Goal: Transaction & Acquisition: Purchase product/service

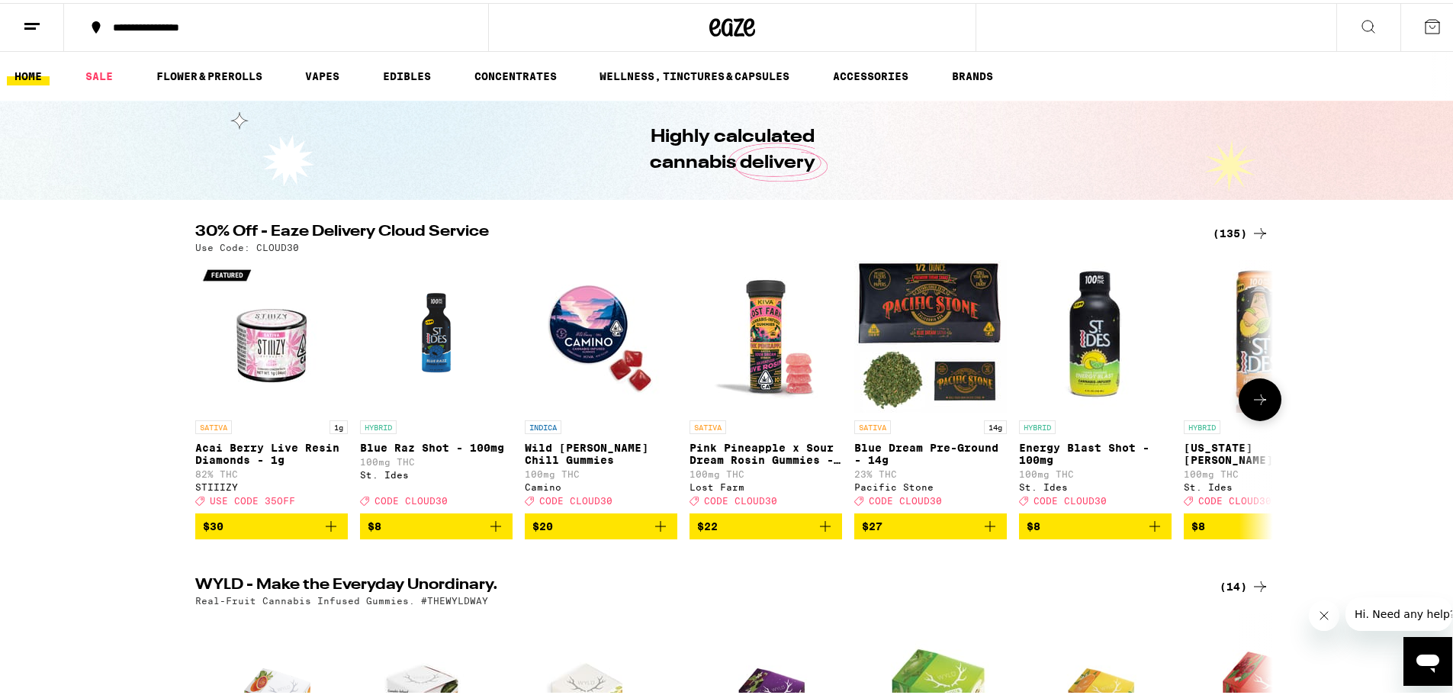
scroll to position [76, 0]
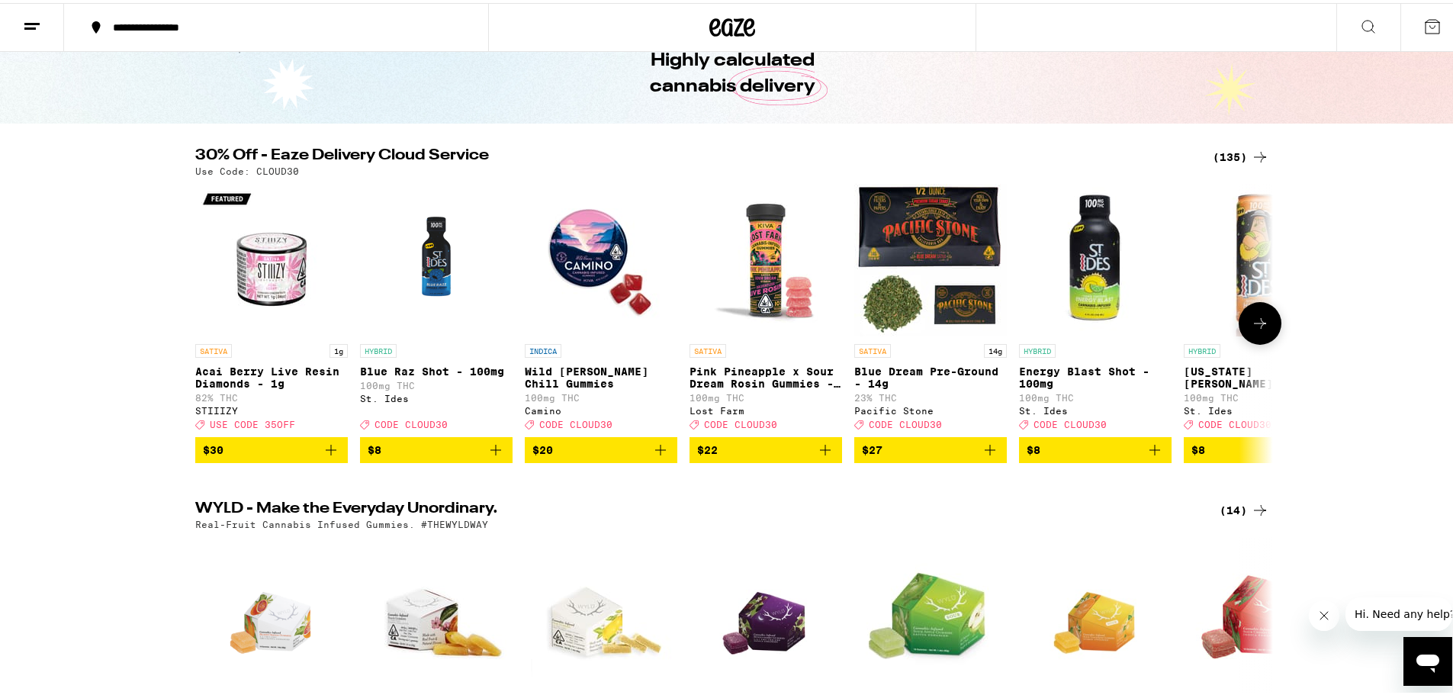
click at [573, 270] on img "Open page for Wild Berry Chill Gummies from Camino" at bounding box center [601, 257] width 153 height 153
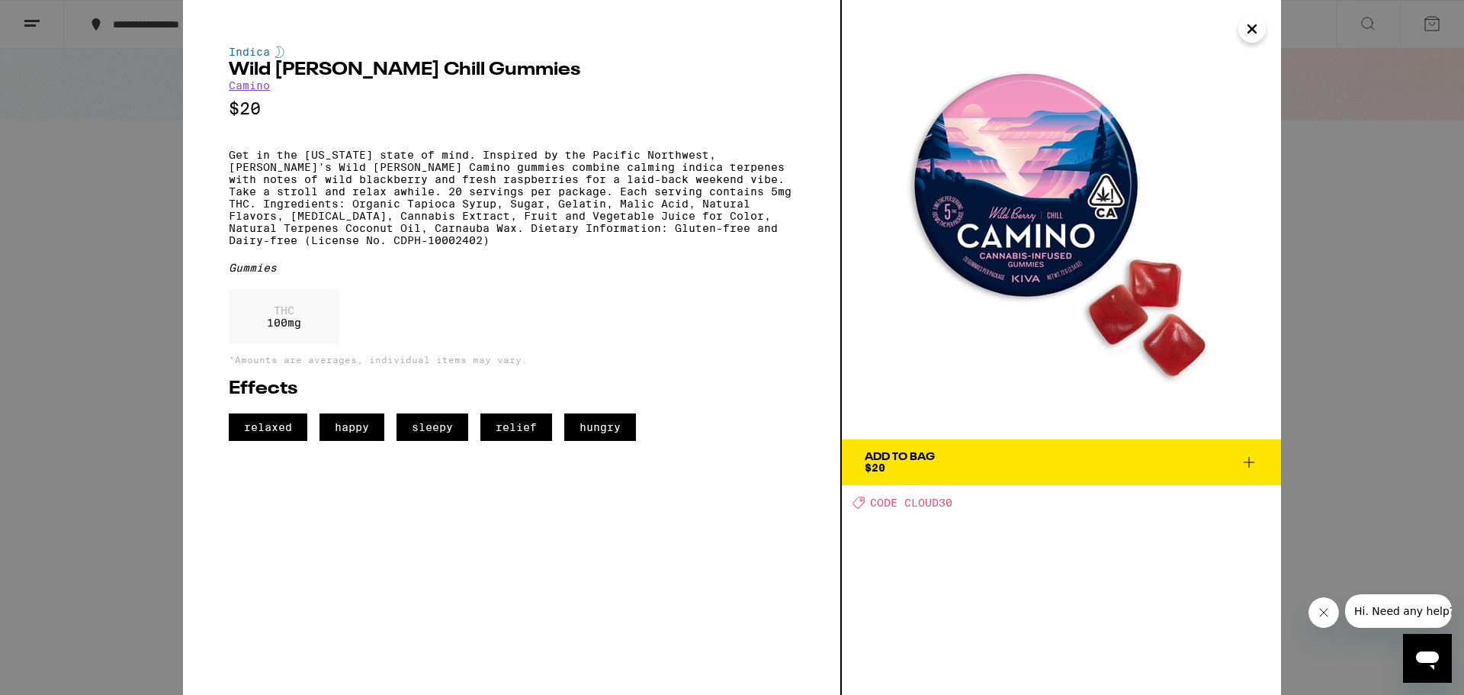
click at [940, 453] on span "Add To Bag $20" at bounding box center [1062, 461] width 394 height 21
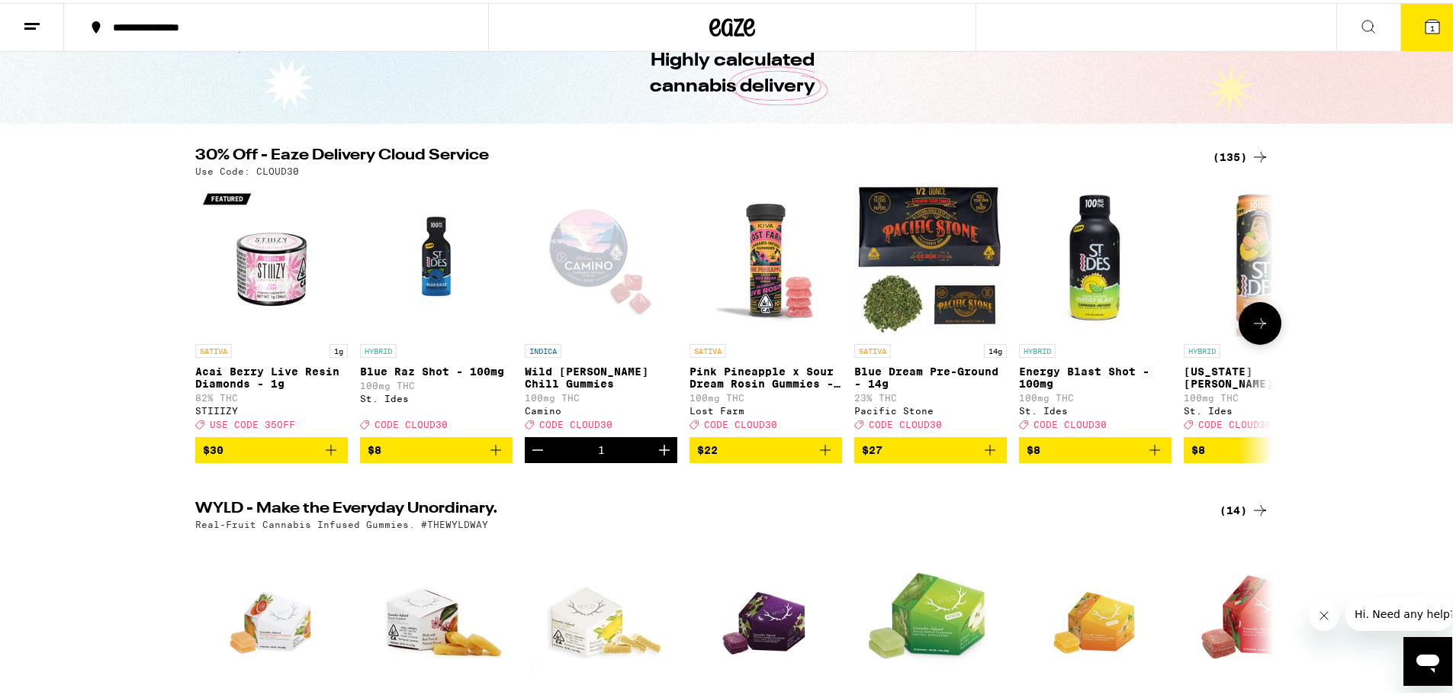
scroll to position [125, 0]
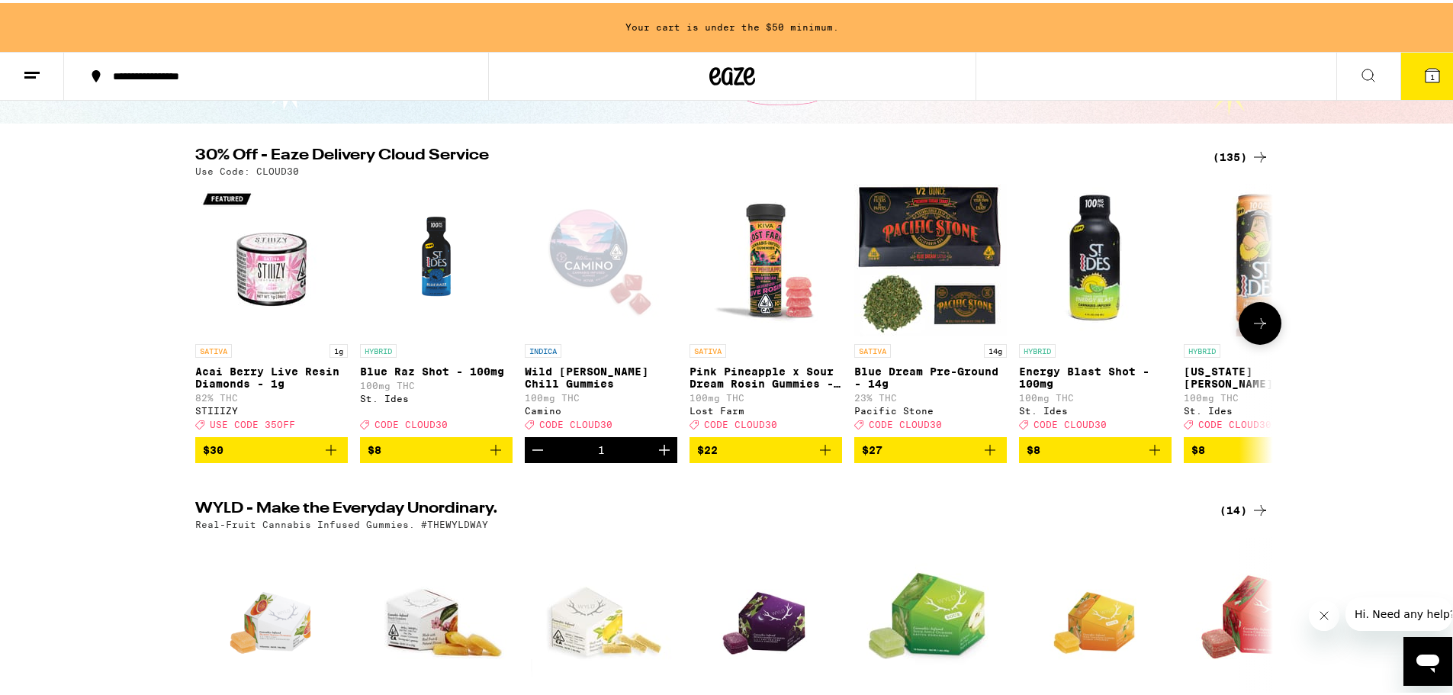
click at [1261, 329] on icon at bounding box center [1260, 320] width 18 height 18
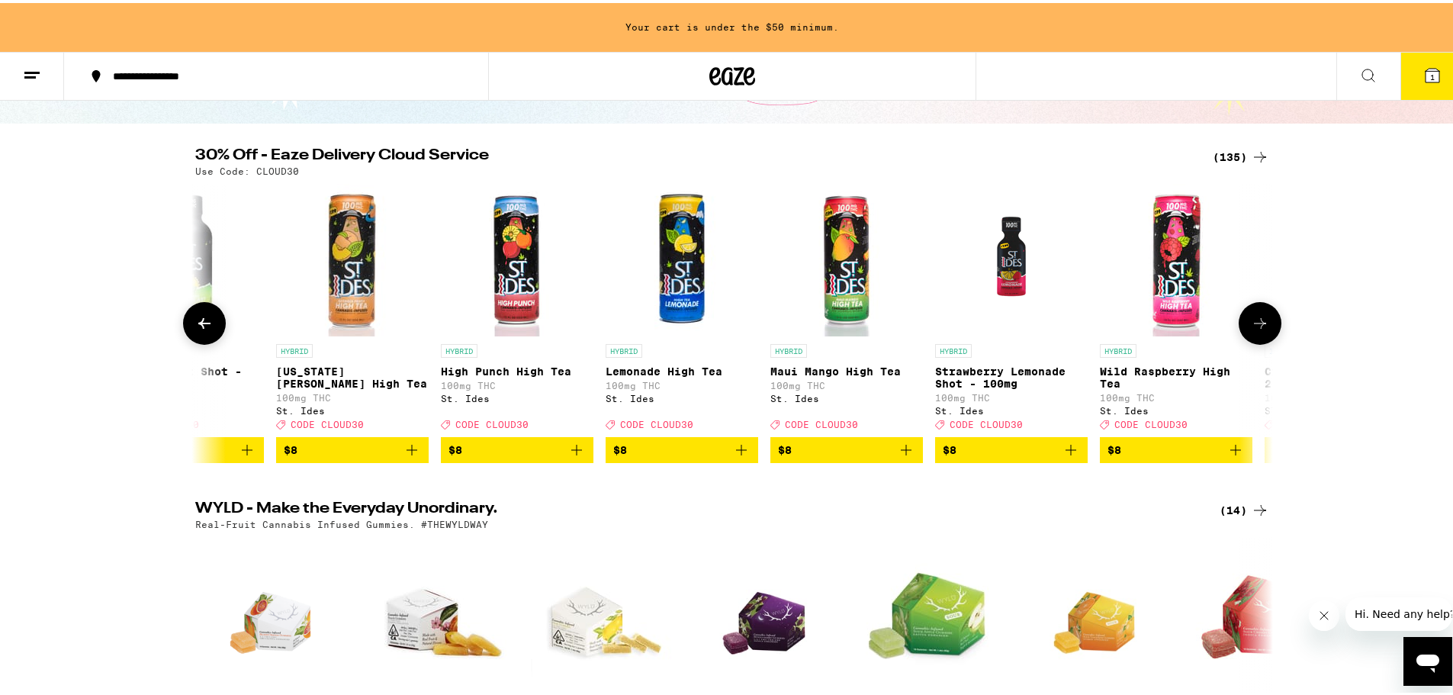
click at [1261, 329] on icon at bounding box center [1260, 320] width 18 height 18
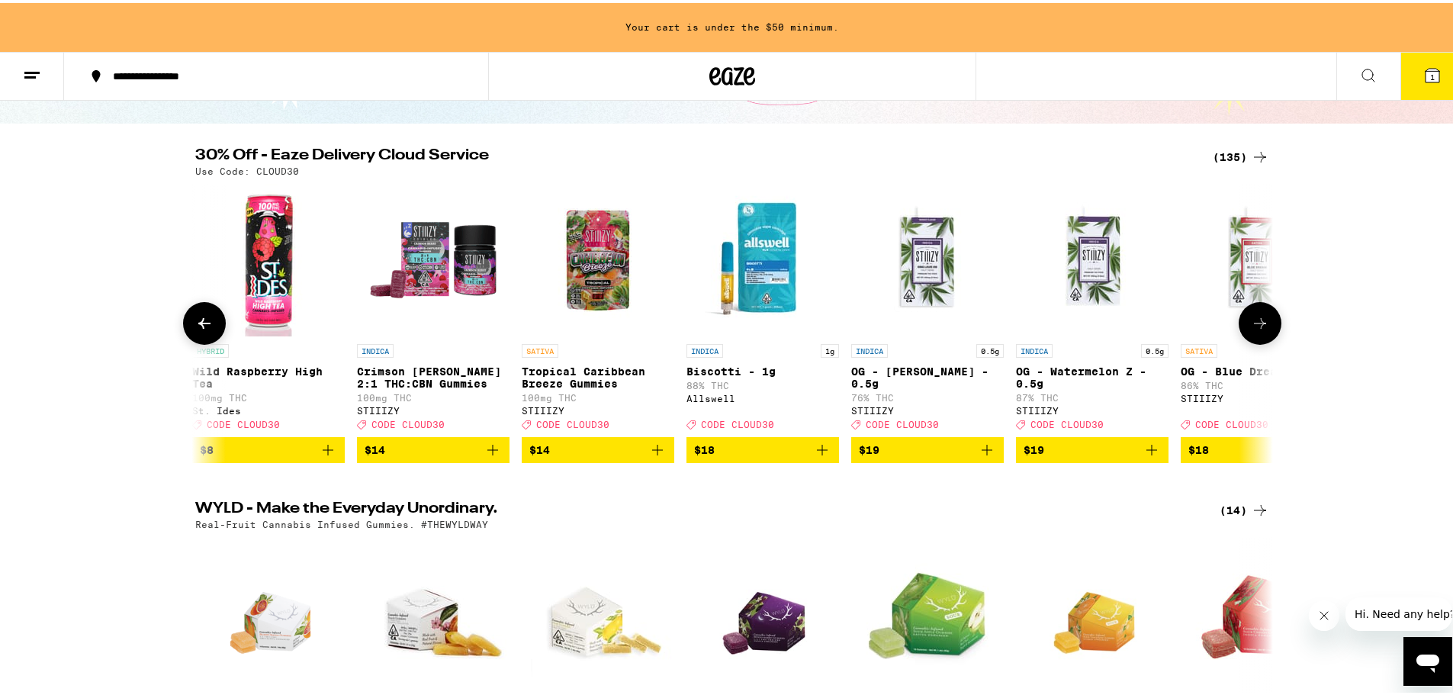
click at [1261, 329] on icon at bounding box center [1260, 320] width 18 height 18
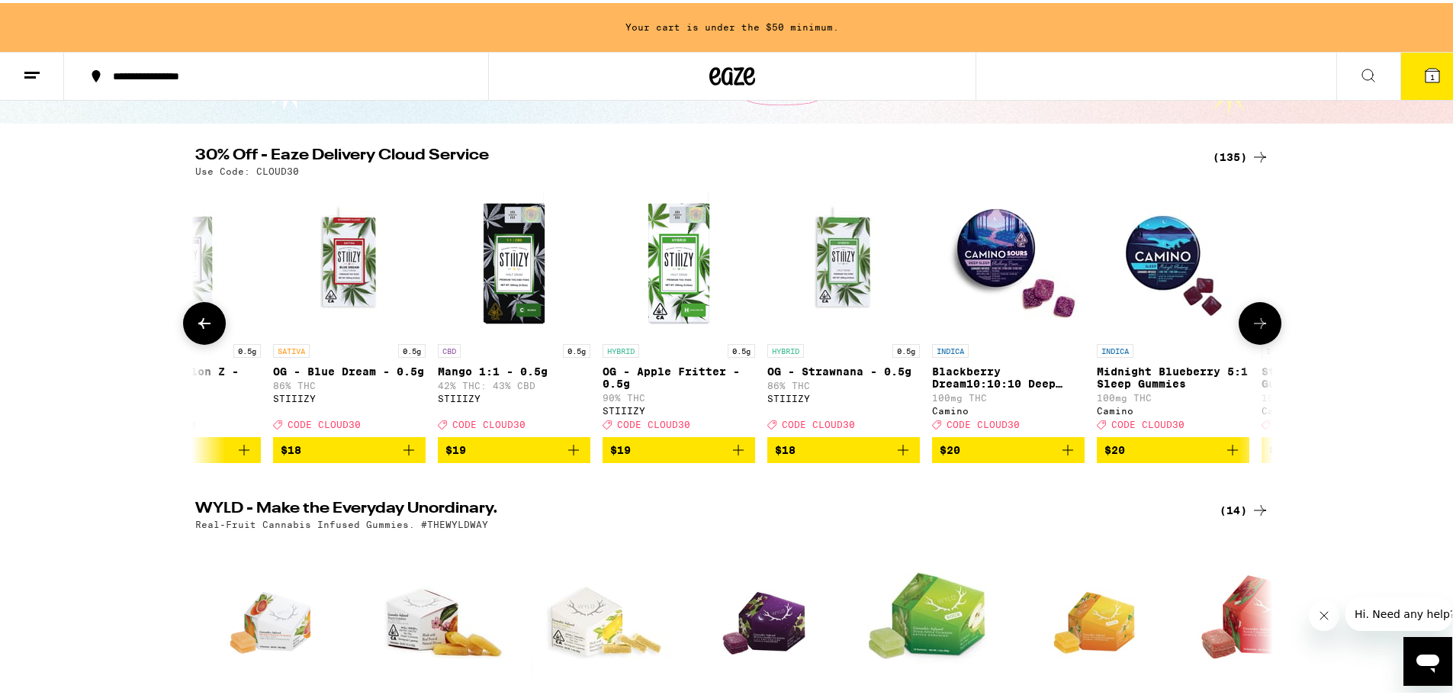
click at [1261, 329] on icon at bounding box center [1260, 320] width 18 height 18
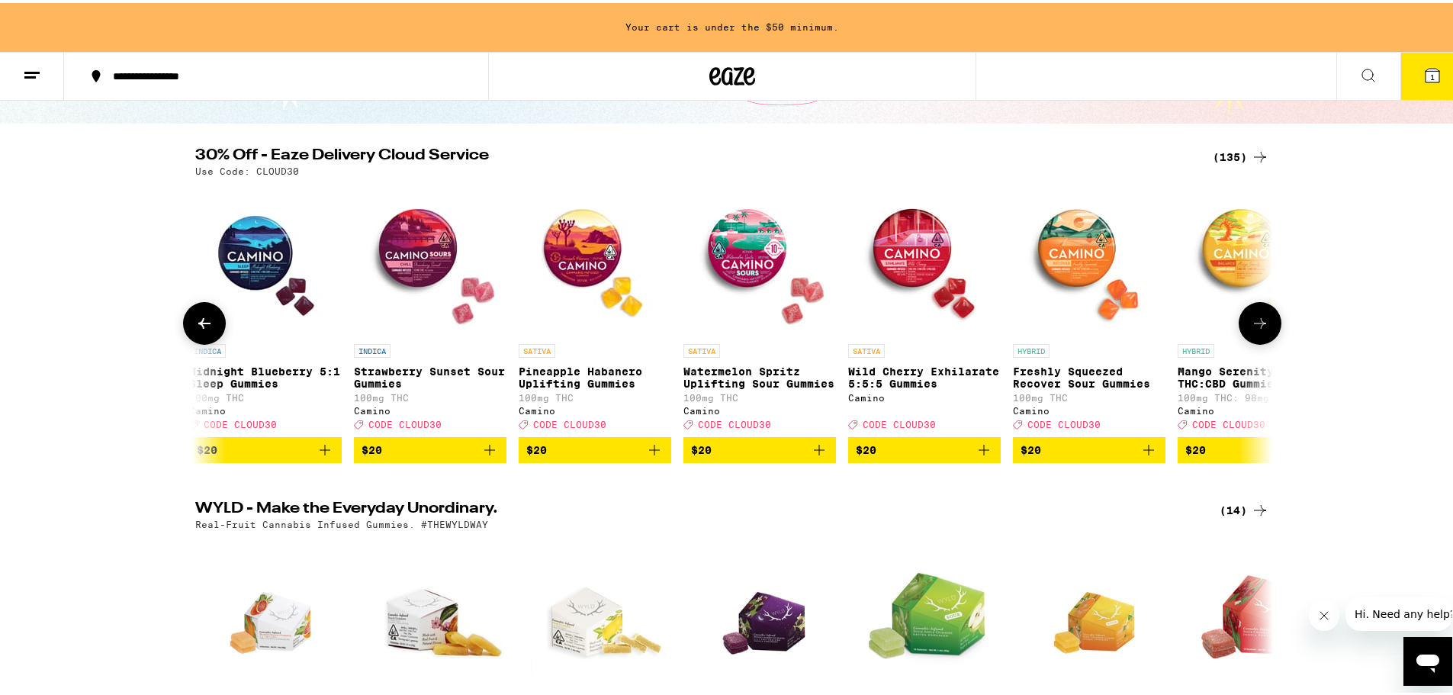
click at [410, 239] on img "Open page for Strawberry Sunset Sour Gummies from Camino" at bounding box center [430, 257] width 153 height 153
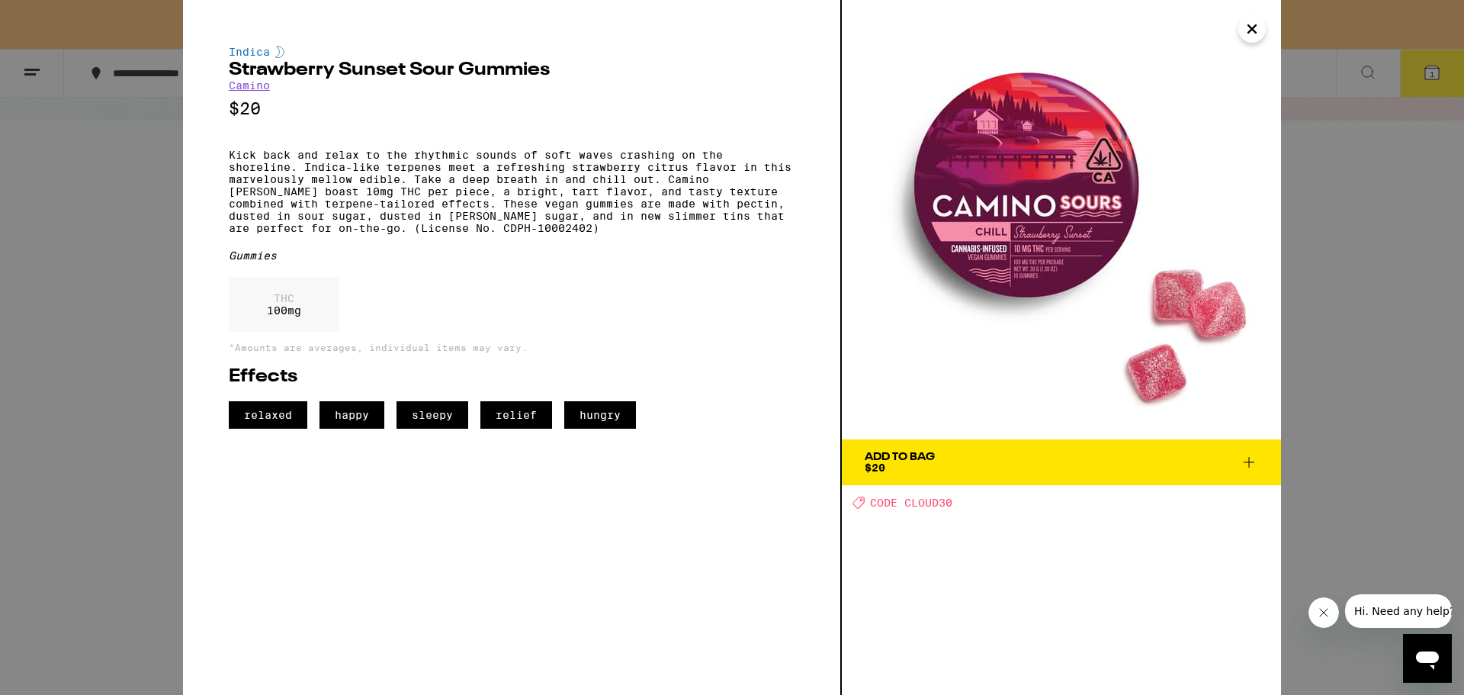
click at [929, 469] on div "Add To Bag $20" at bounding box center [900, 461] width 70 height 21
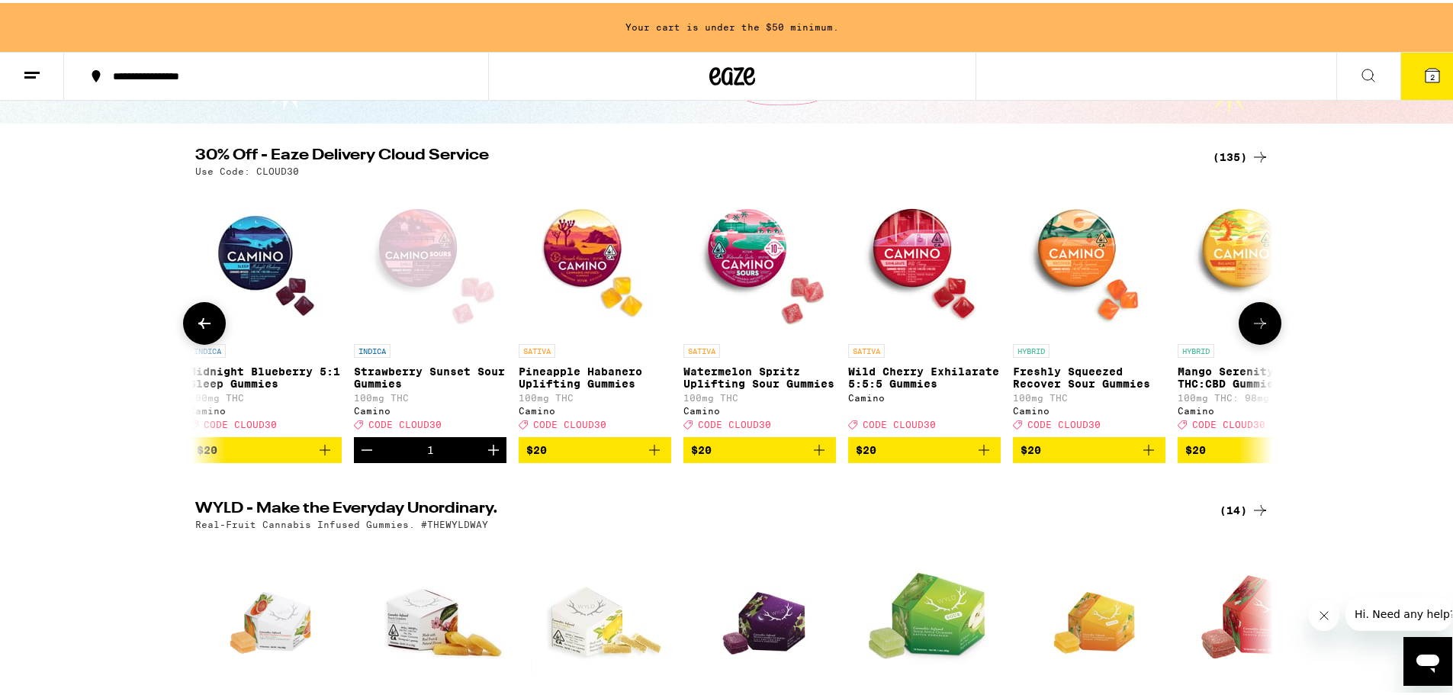
click at [903, 456] on span "$20" at bounding box center [924, 447] width 137 height 18
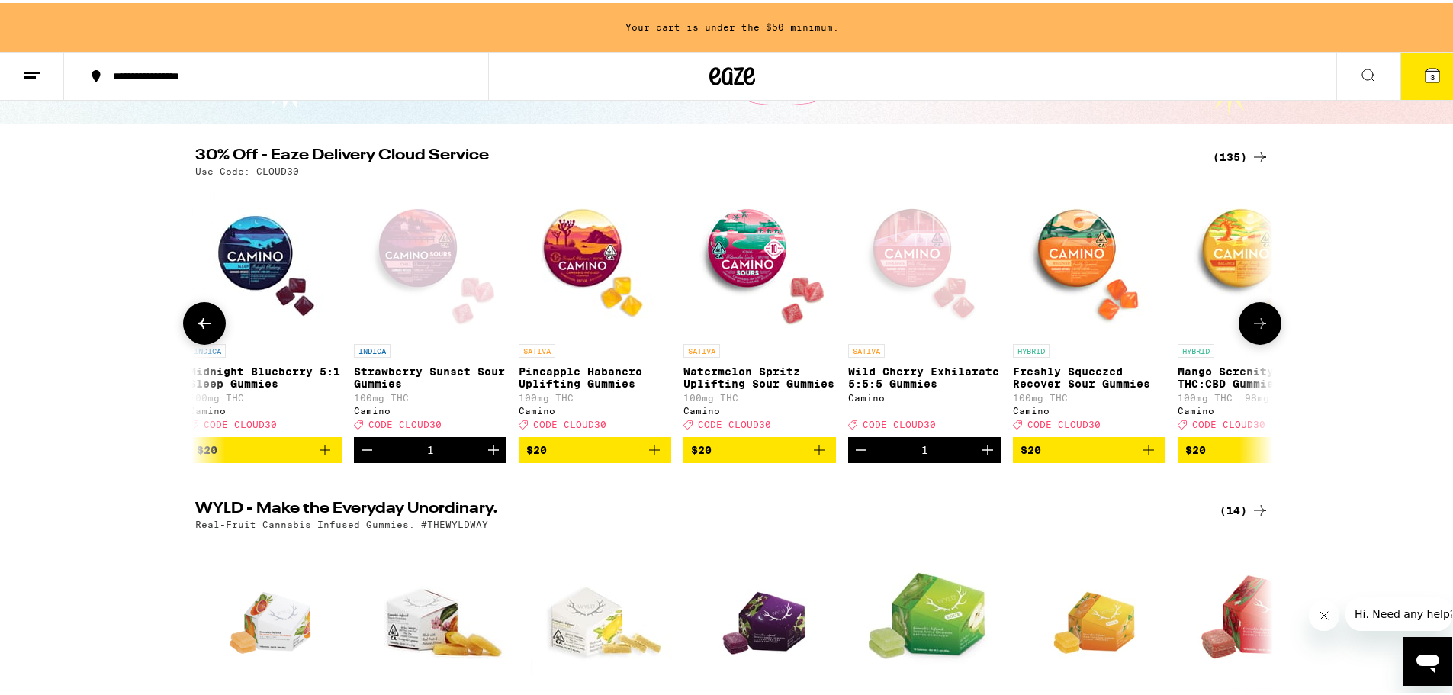
scroll to position [76, 0]
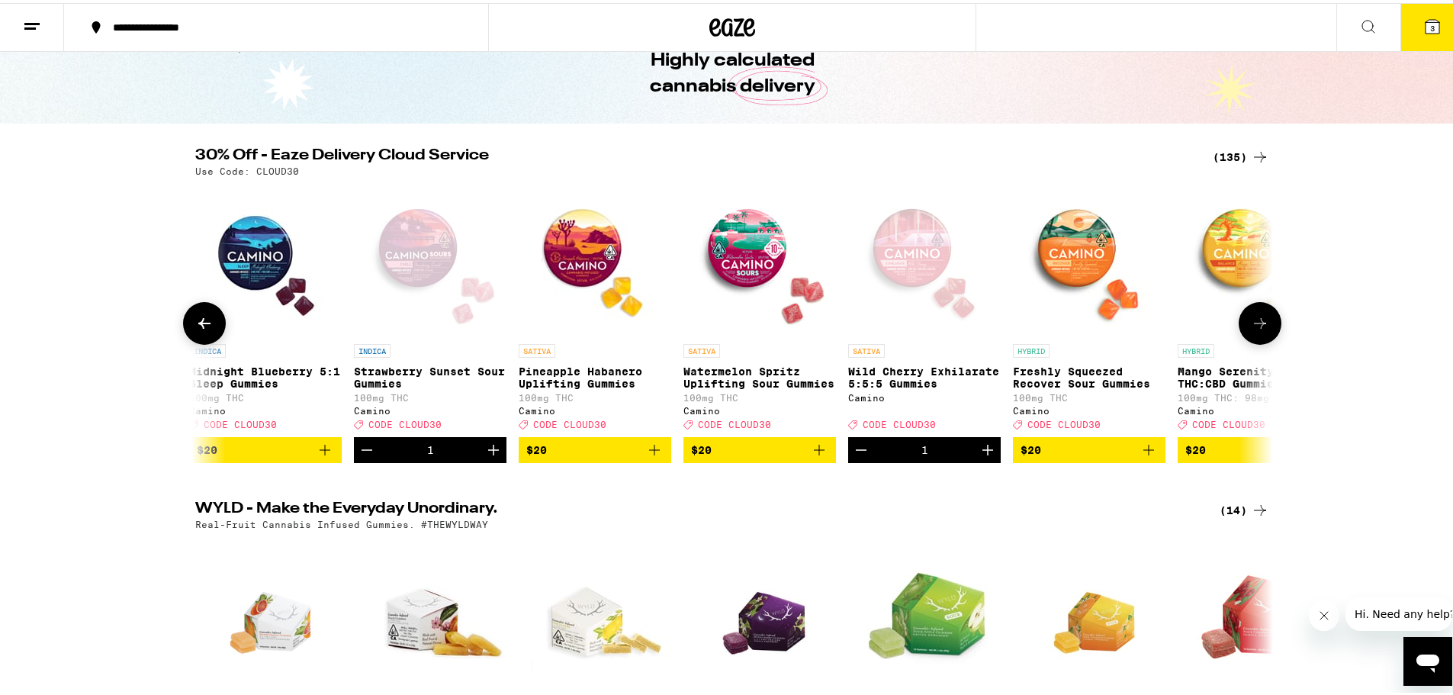
click at [1254, 329] on icon at bounding box center [1260, 320] width 18 height 18
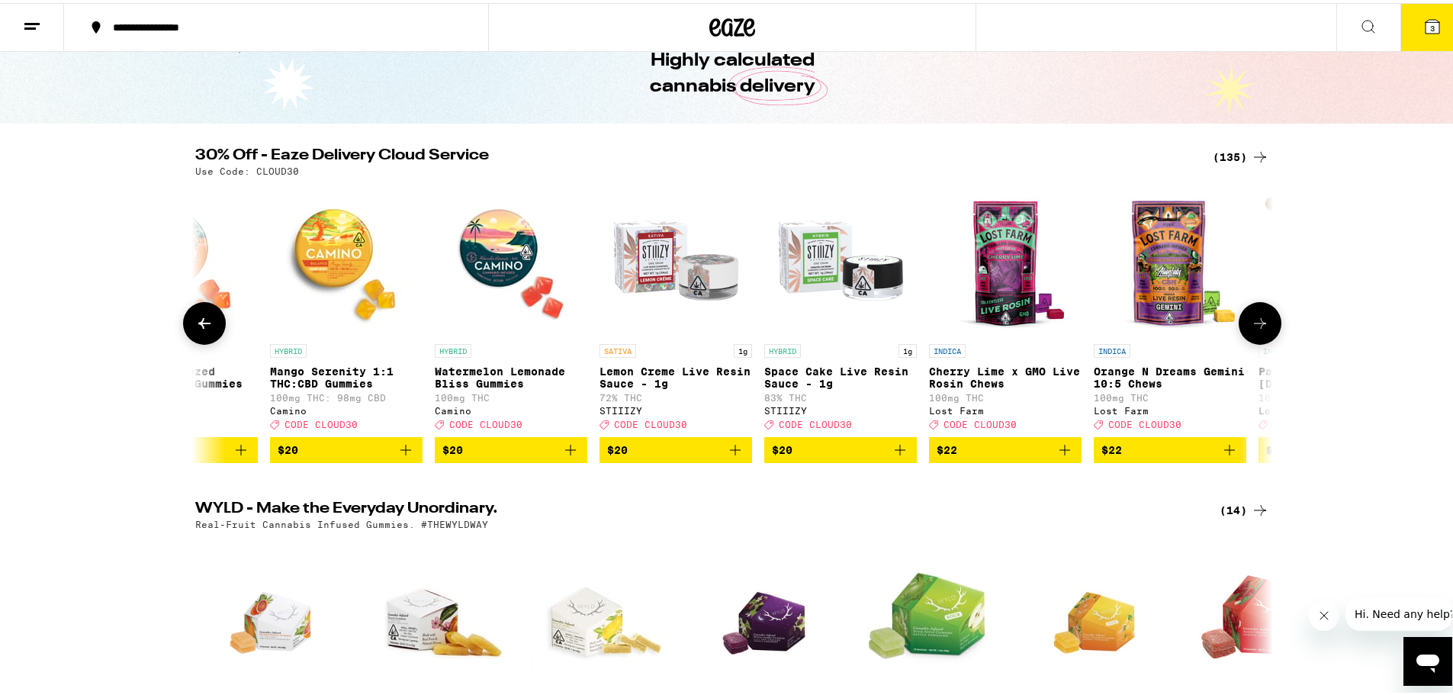
click at [354, 397] on p "100mg THC: 98mg CBD" at bounding box center [346, 395] width 153 height 10
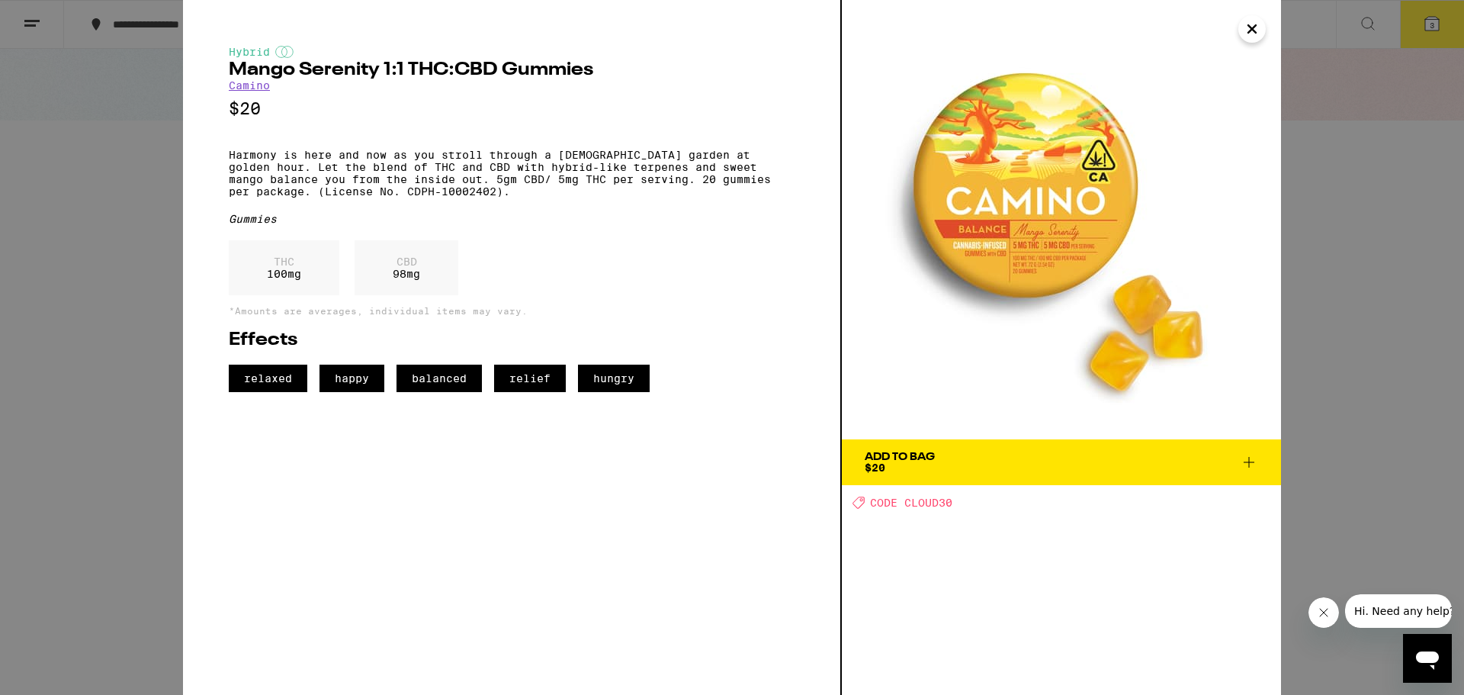
click at [1000, 476] on button "Add To Bag $20" at bounding box center [1061, 462] width 439 height 46
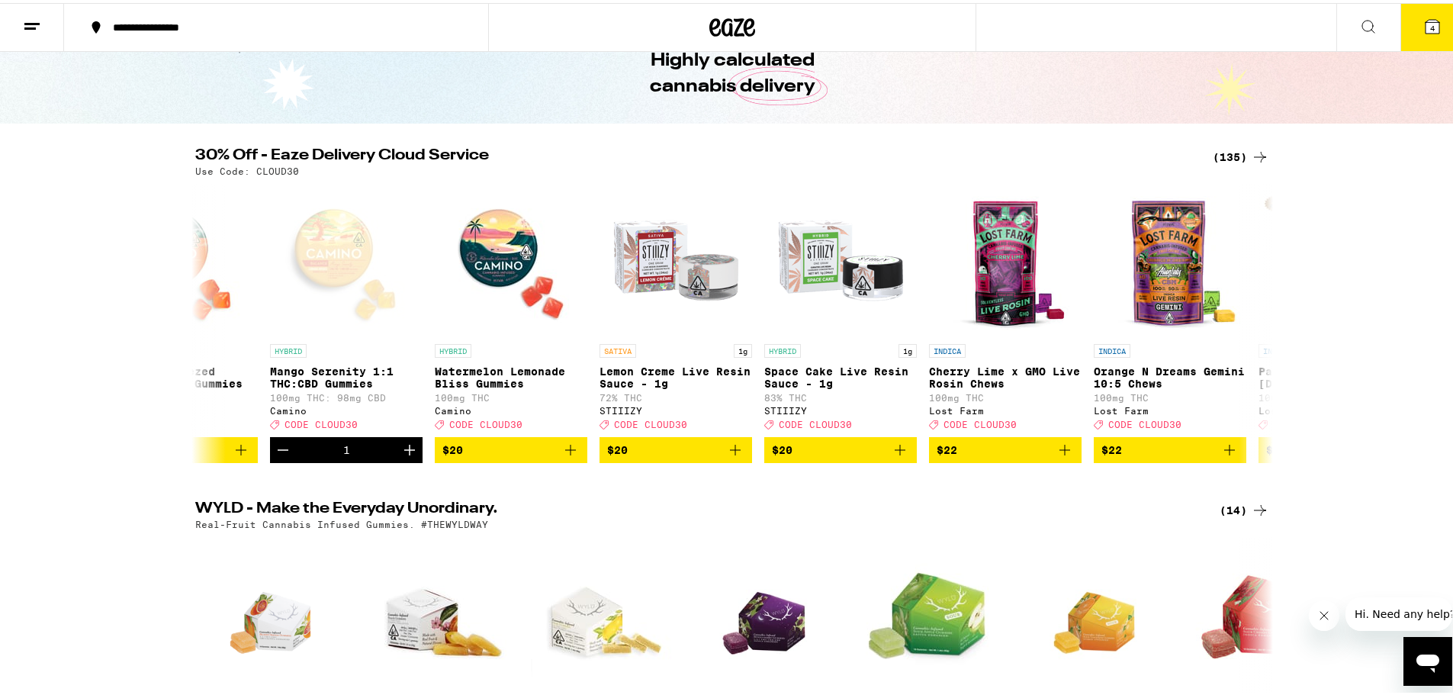
click at [1423, 27] on icon at bounding box center [1432, 23] width 18 height 18
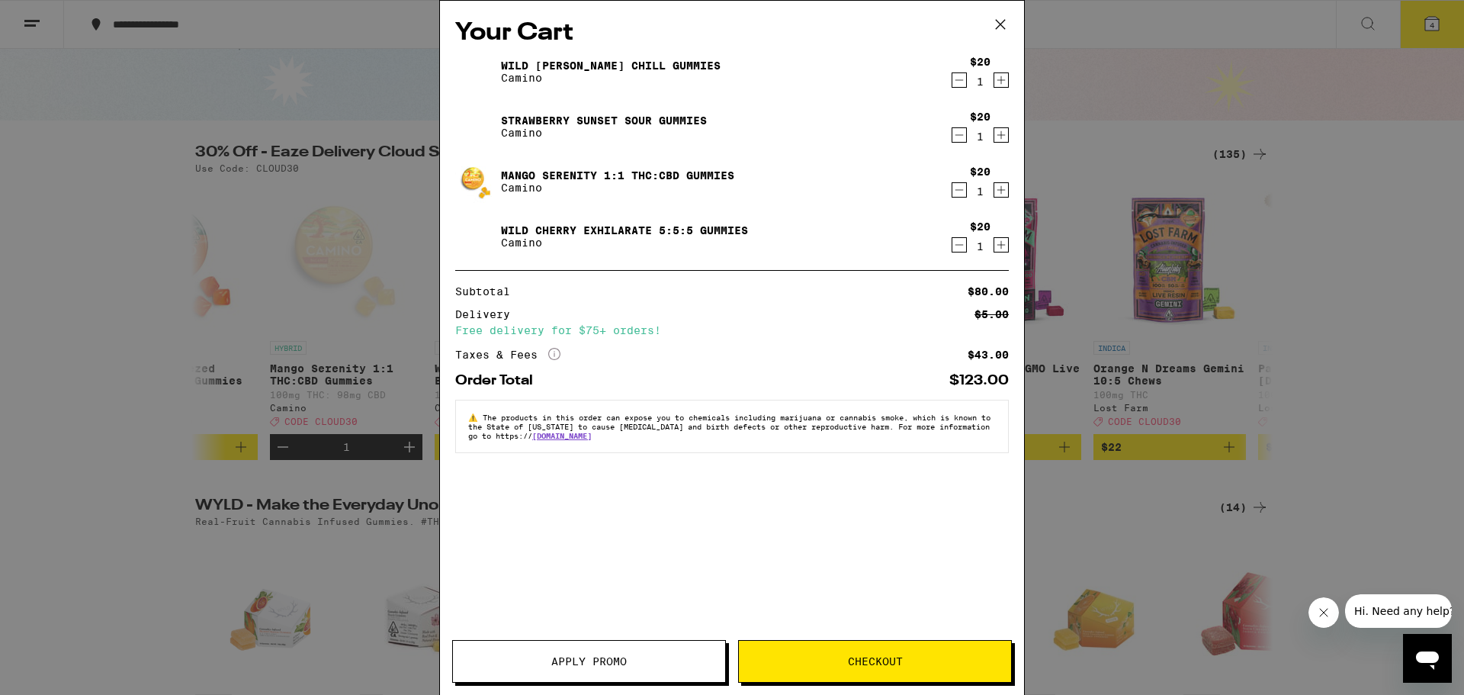
click at [959, 80] on icon "Decrement" at bounding box center [960, 80] width 8 height 0
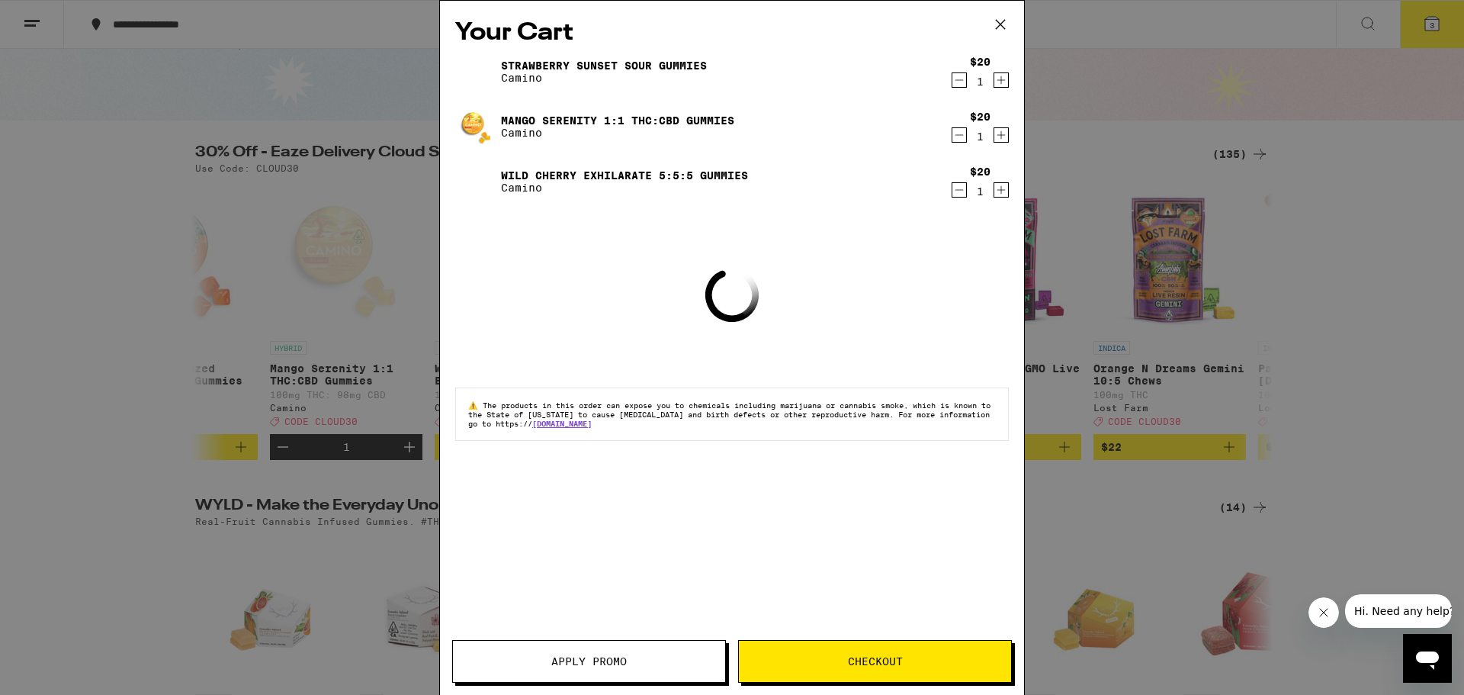
click at [1222, 362] on div "Your Cart Strawberry Sunset Sour Gummies Camino $20 1 Mango Serenity 1:1 THC:CB…" at bounding box center [732, 347] width 1464 height 695
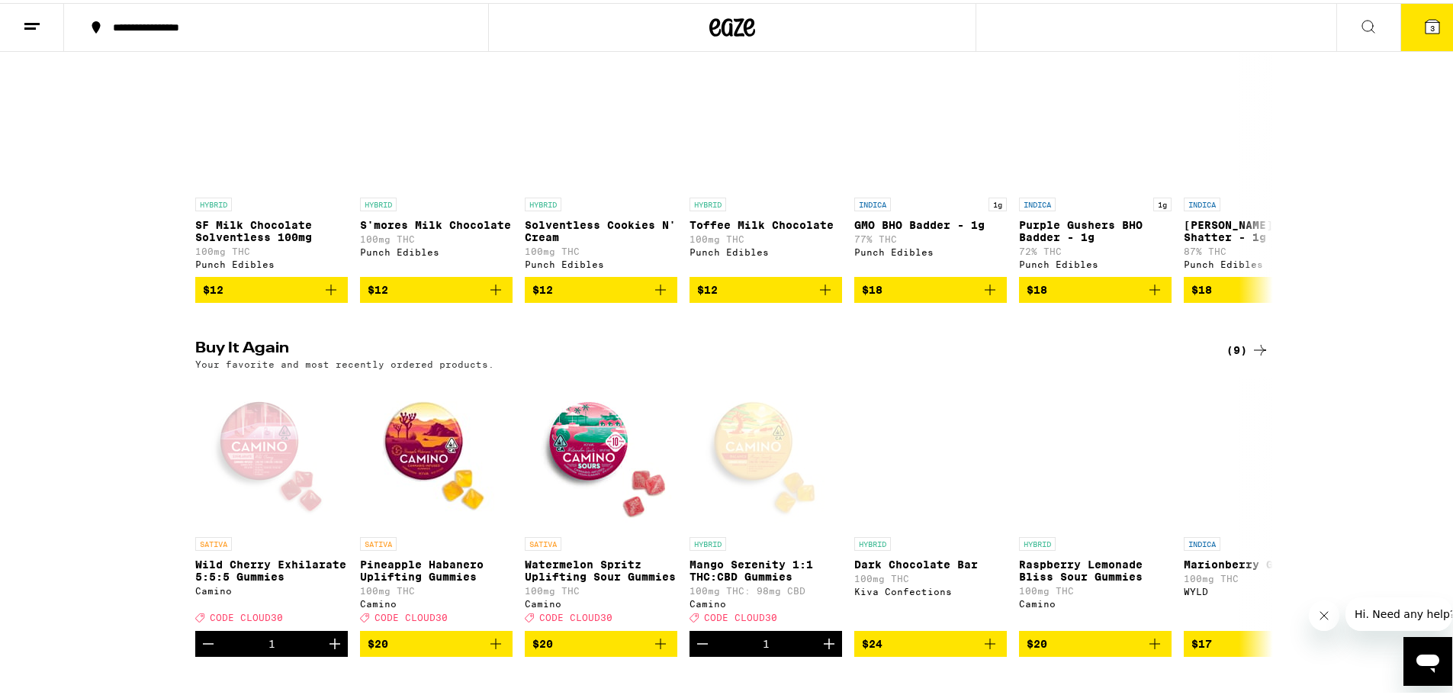
scroll to position [1144, 0]
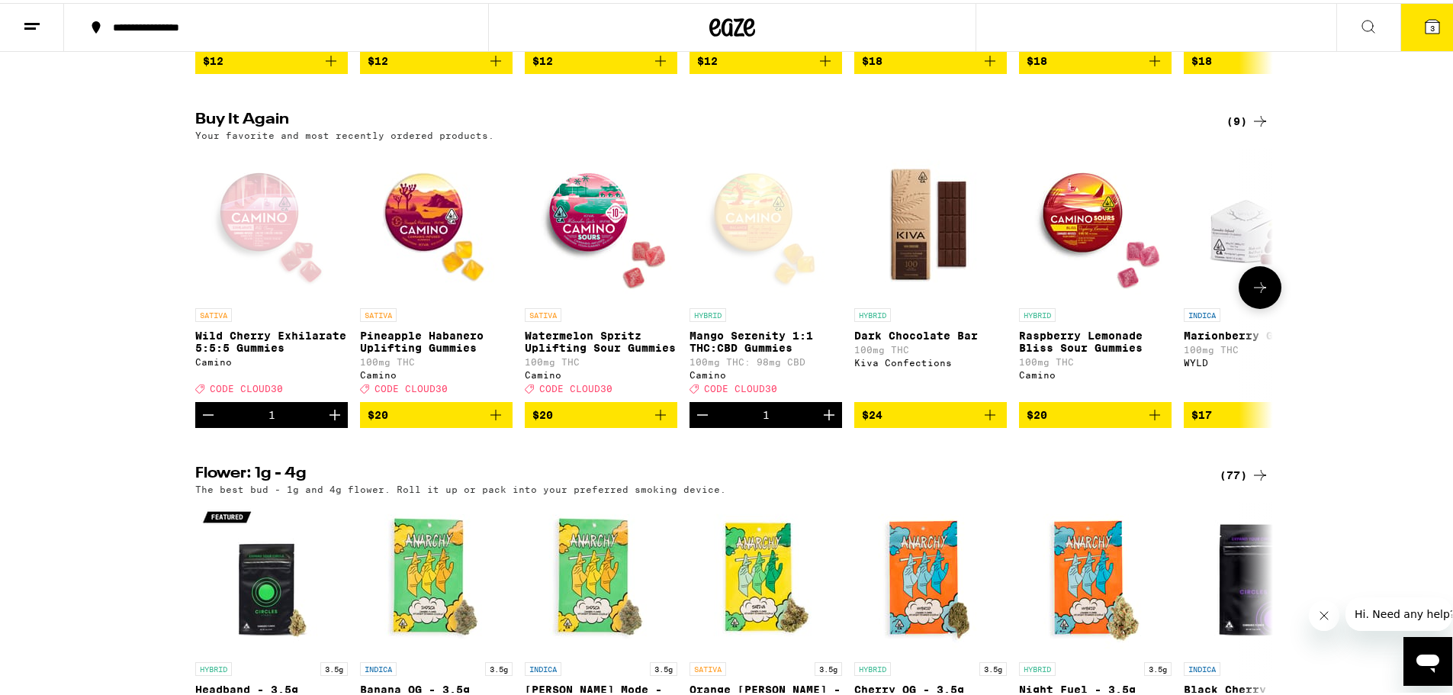
click at [955, 421] on span "$24" at bounding box center [930, 412] width 137 height 18
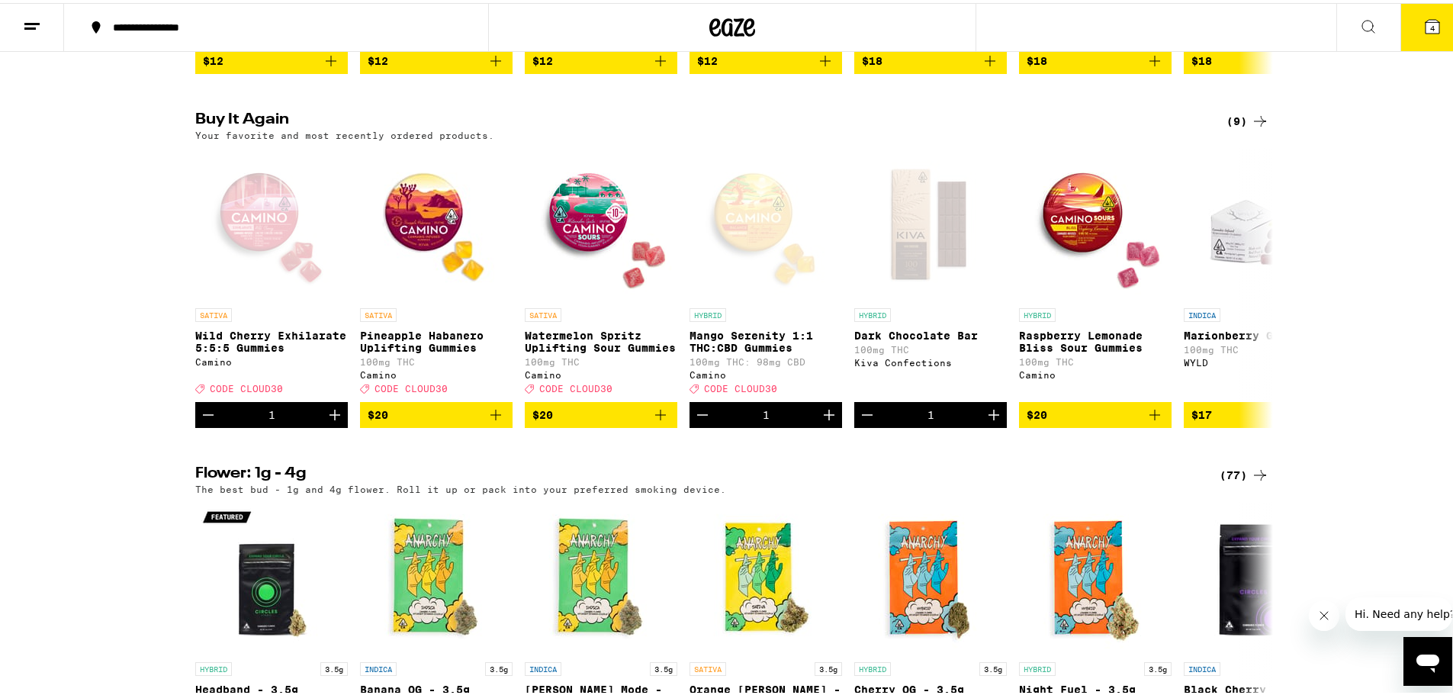
click at [1429, 31] on icon at bounding box center [1432, 23] width 18 height 18
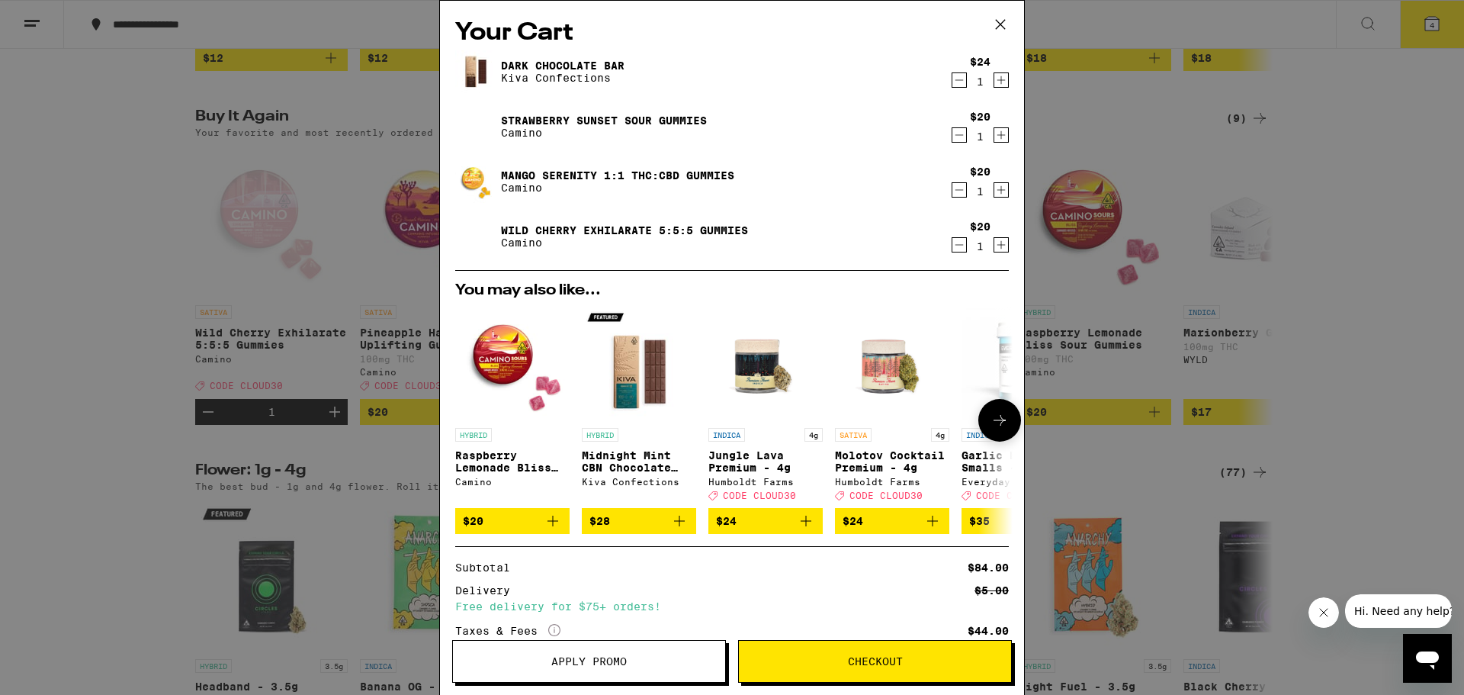
scroll to position [119, 0]
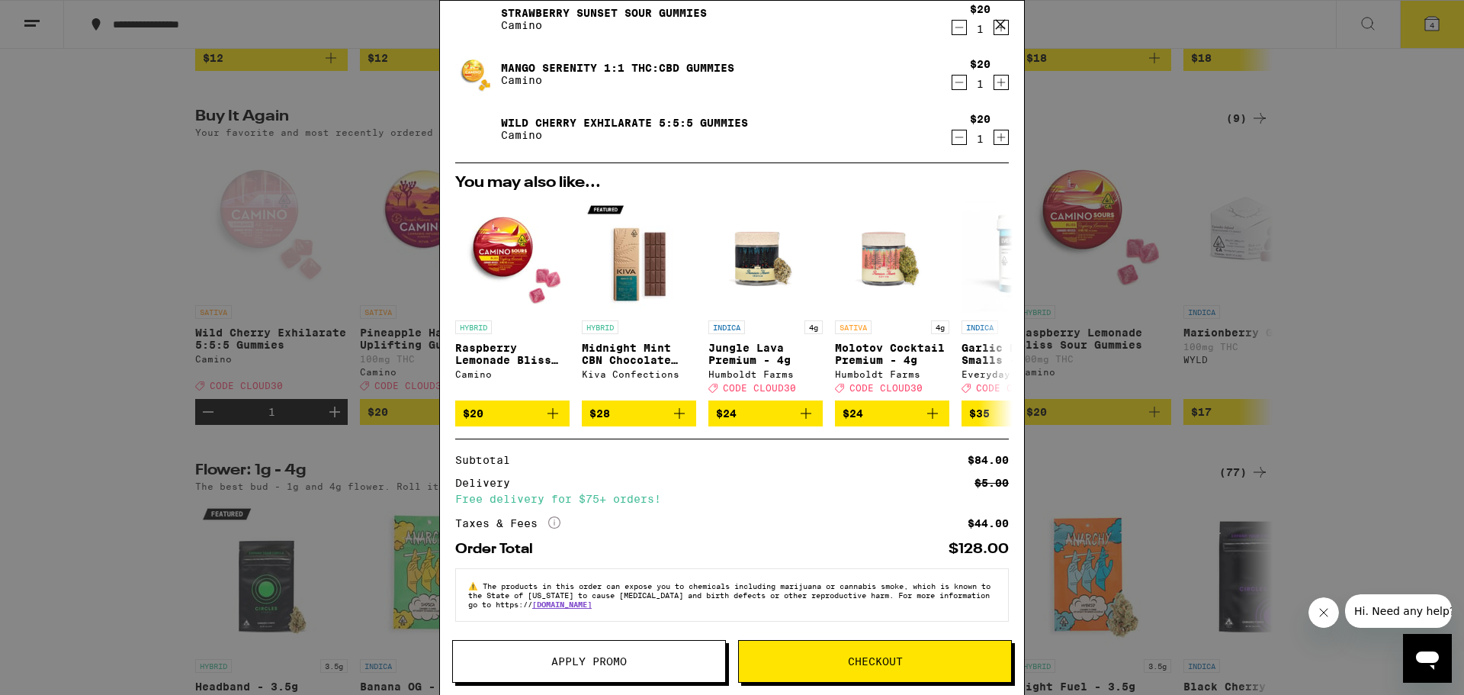
drag, startPoint x: 907, startPoint y: 667, endPoint x: 845, endPoint y: 480, distance: 197.5
click at [847, 481] on div "Your Cart Dark Chocolate Bar Kiva Confections $24 1 Strawberry Sunset Sour Gumm…" at bounding box center [732, 347] width 586 height 695
click at [71, 413] on div "Your Cart Dark Chocolate Bar Kiva Confections $24 1 Strawberry Sunset Sour Gumm…" at bounding box center [732, 347] width 1464 height 695
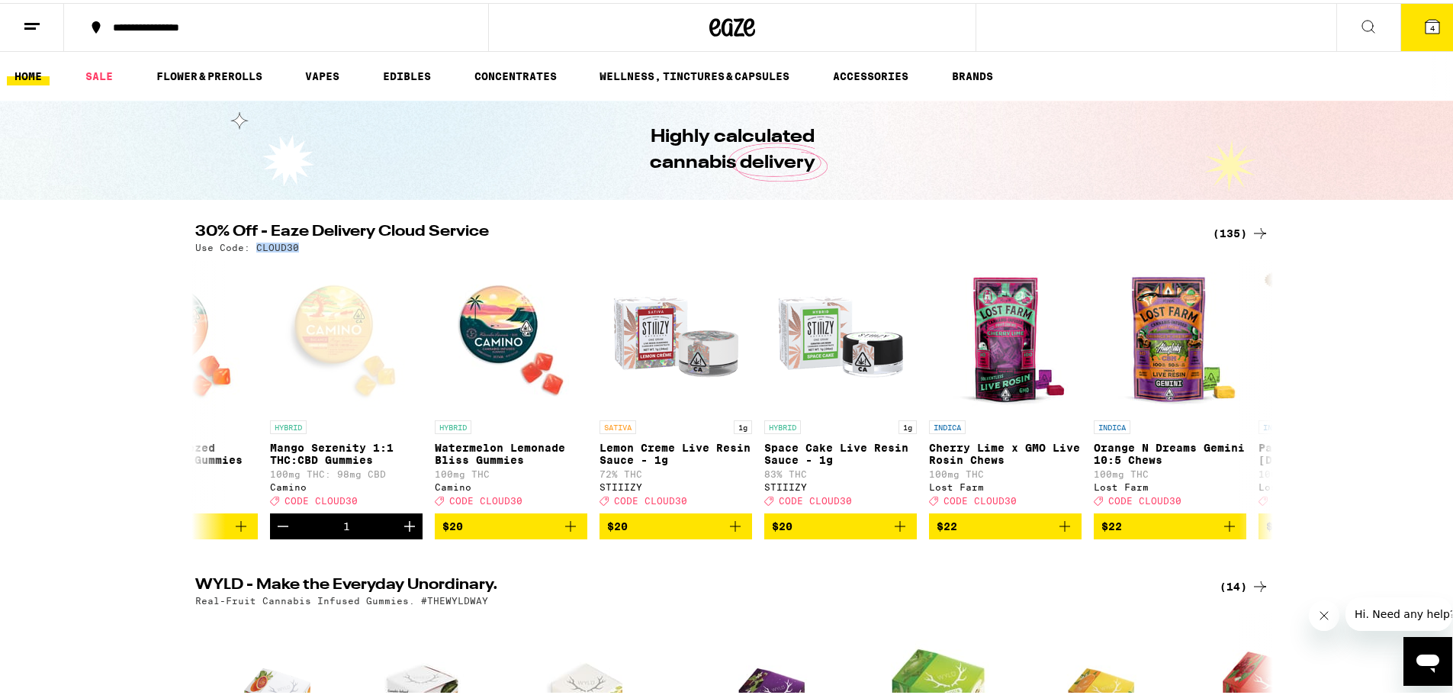
drag, startPoint x: 294, startPoint y: 244, endPoint x: 247, endPoint y: 247, distance: 47.4
click at [247, 247] on div "Use Code: CLOUD30" at bounding box center [732, 244] width 1074 height 10
copy p "CLOUD30"
click at [1443, 15] on button "4" at bounding box center [1432, 24] width 64 height 47
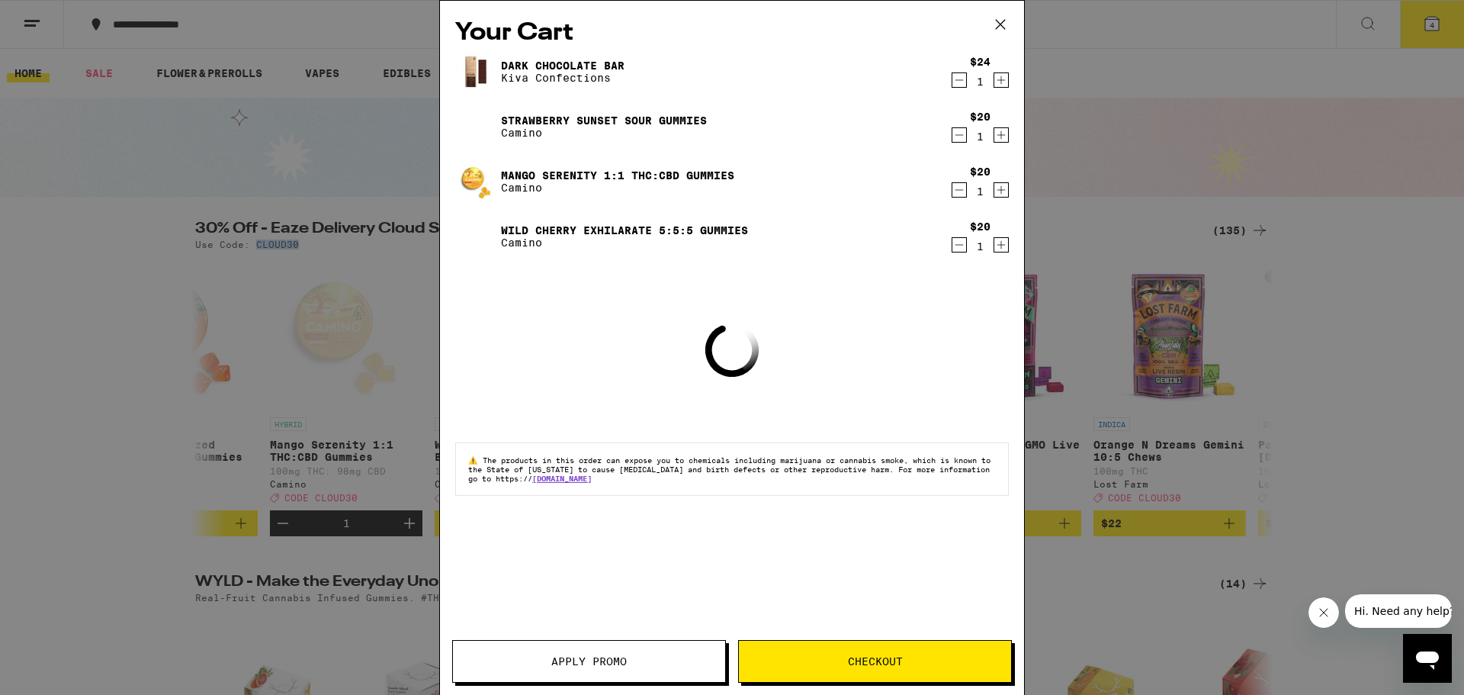
click at [592, 658] on span "Apply Promo" at bounding box center [588, 661] width 75 height 11
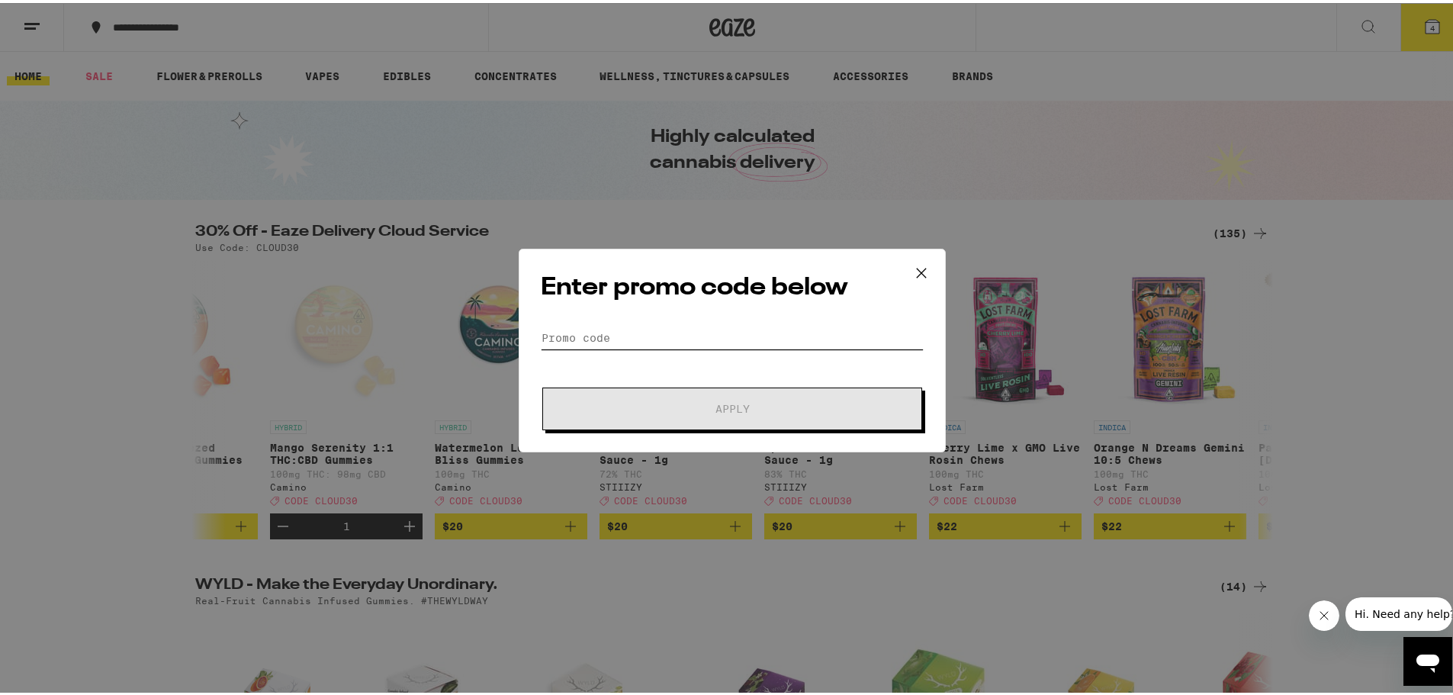
click at [635, 336] on input "Promo Code" at bounding box center [732, 334] width 383 height 23
paste input "CLOUD30"
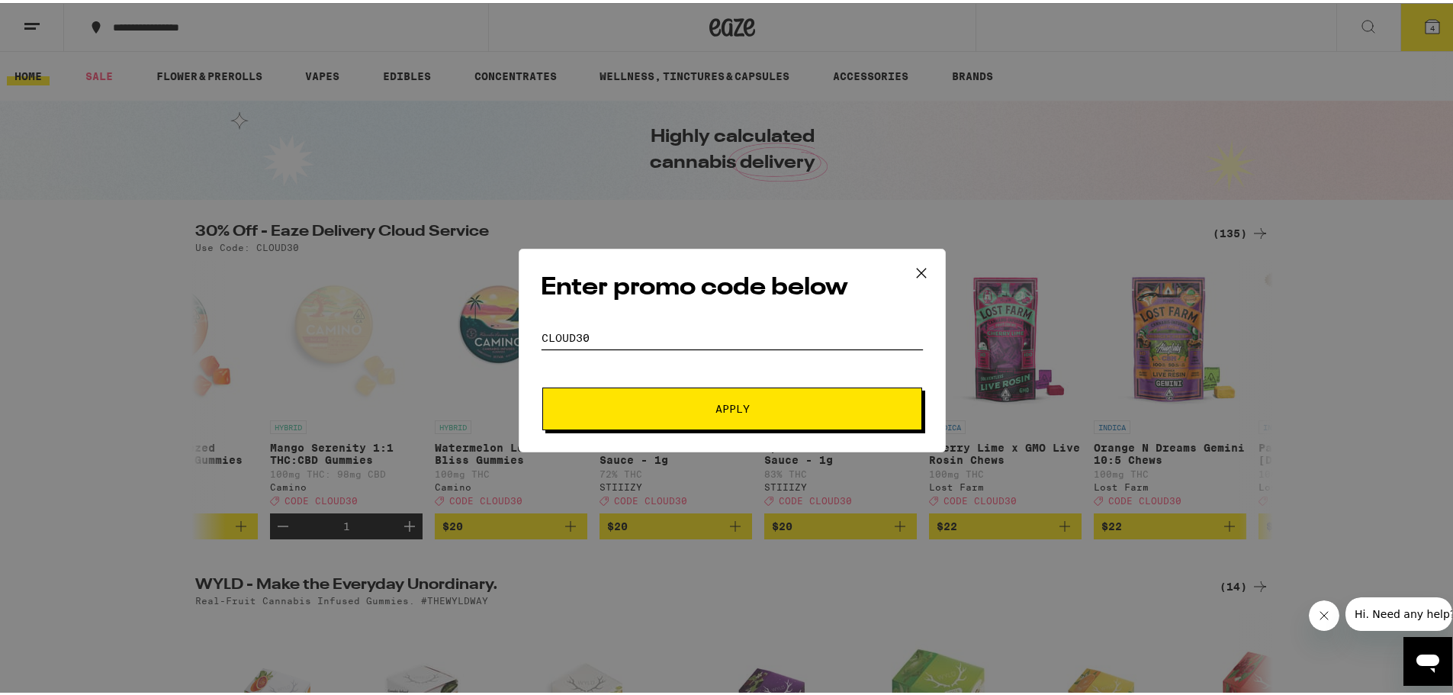
type input "CLOUD30"
click at [654, 397] on button "Apply" at bounding box center [732, 405] width 380 height 43
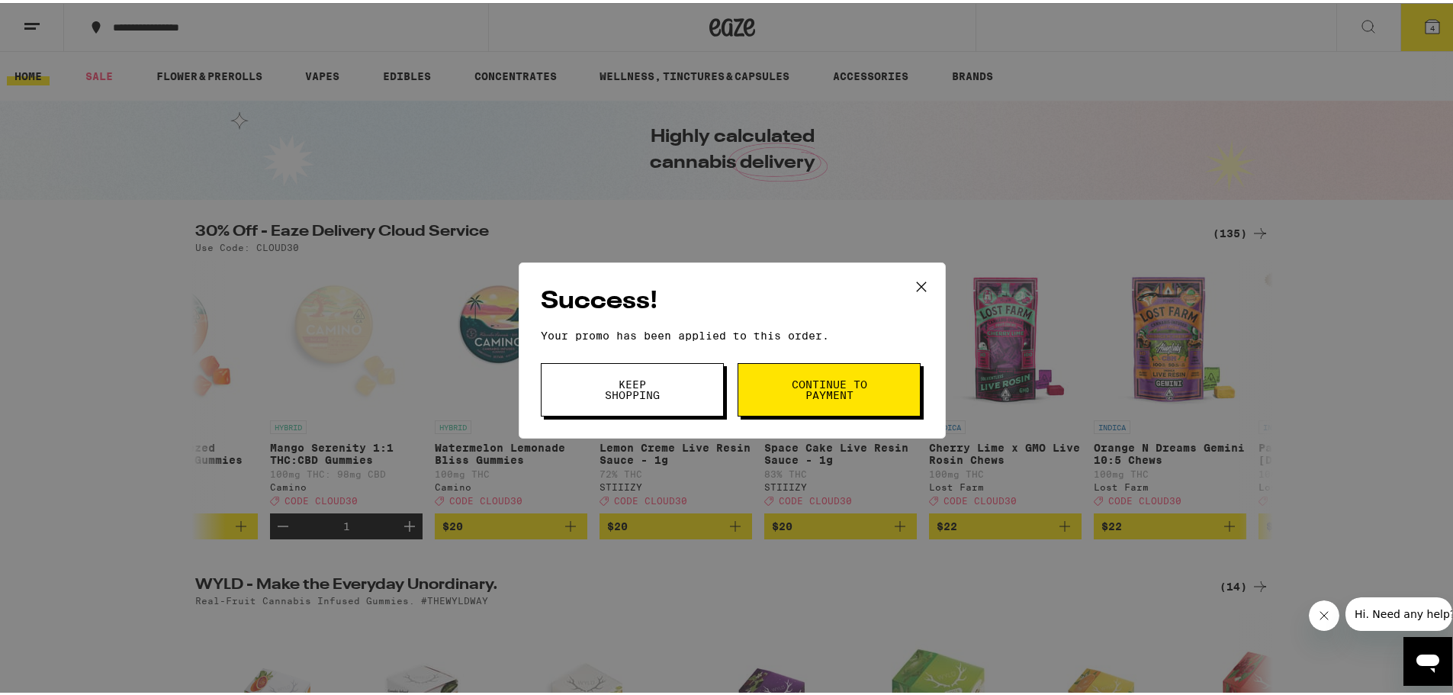
click at [790, 383] on span "Continue to payment" at bounding box center [829, 386] width 78 height 21
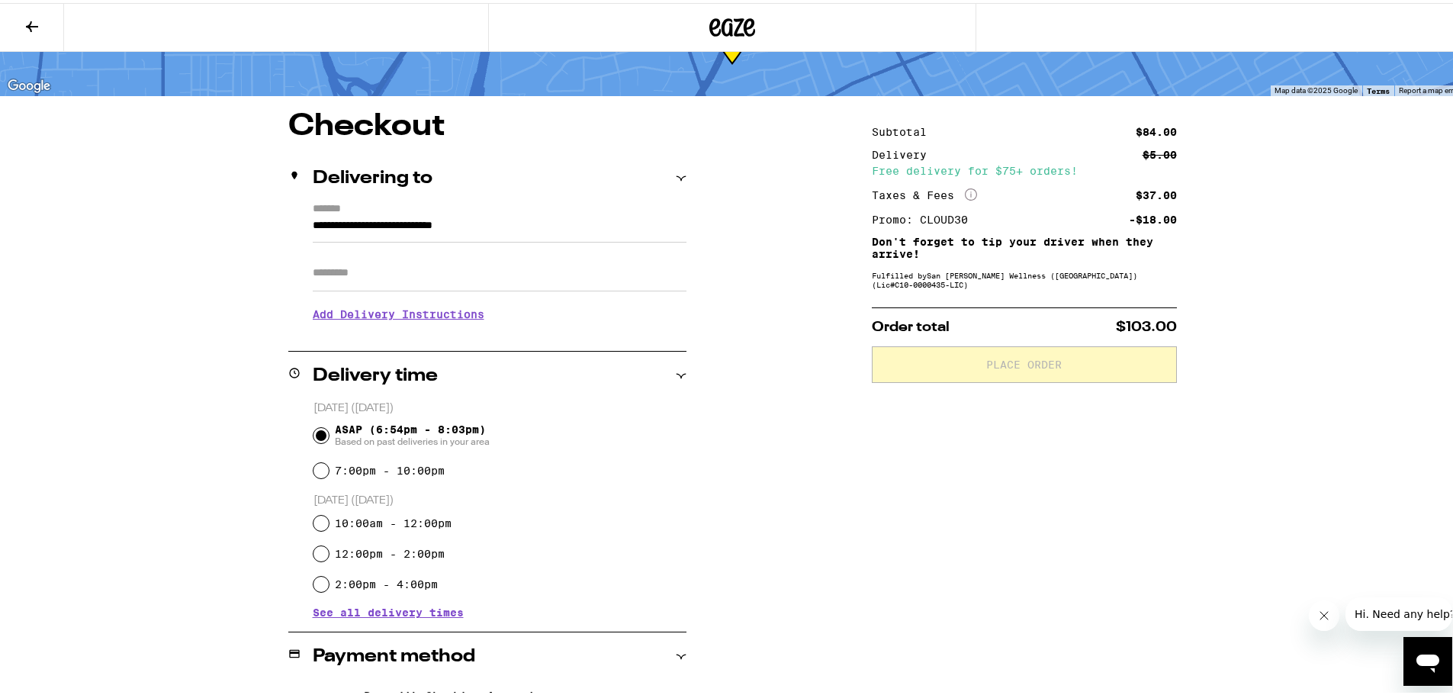
scroll to position [153, 0]
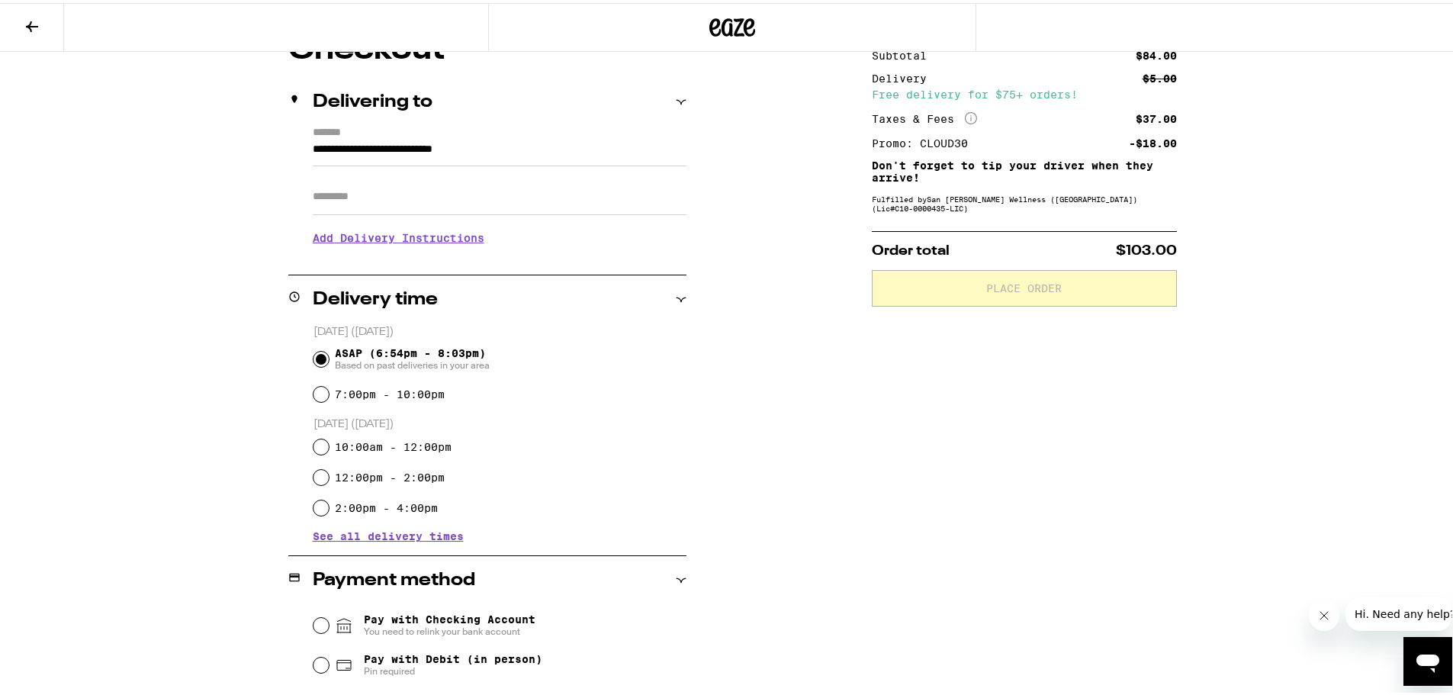
click at [425, 196] on input "Apt/Suite" at bounding box center [500, 193] width 374 height 37
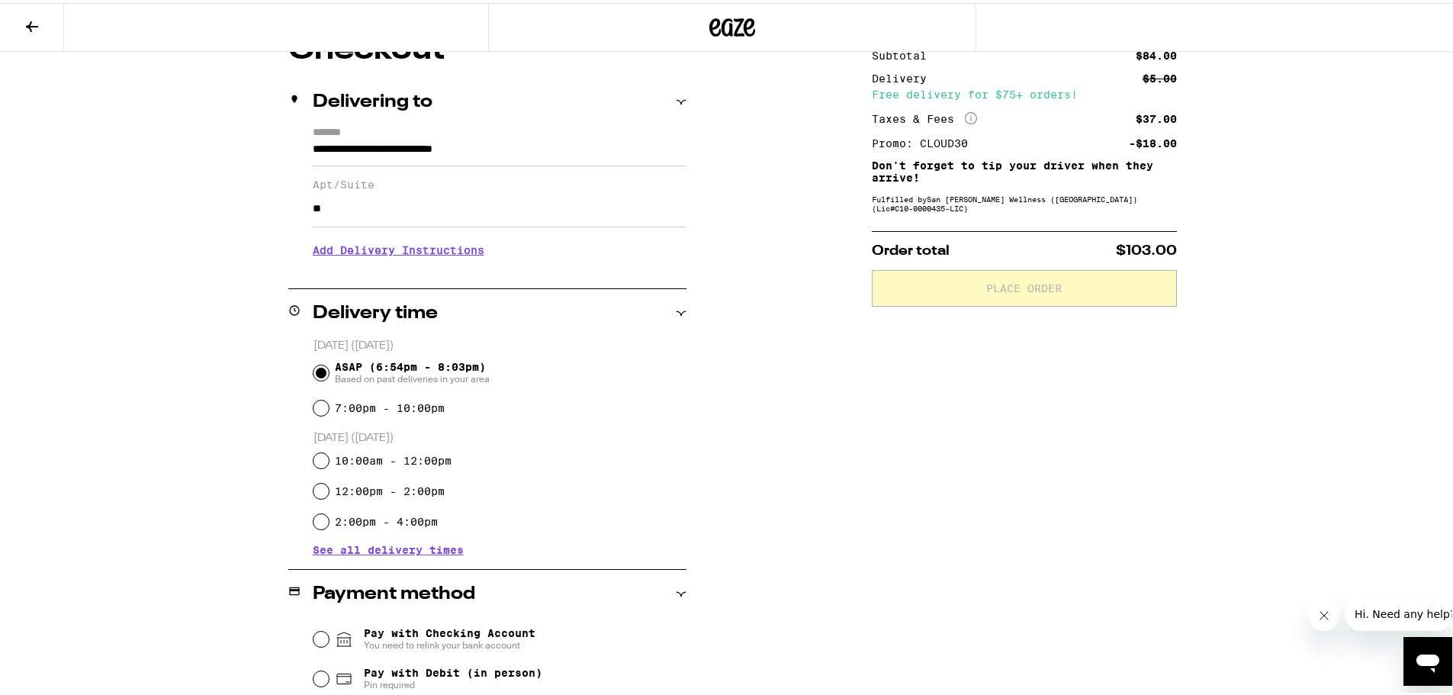
type input "**"
click at [801, 387] on div "**********" at bounding box center [732, 523] width 1098 height 982
click at [428, 261] on h3 "Add Delivery Instructions" at bounding box center [500, 247] width 374 height 35
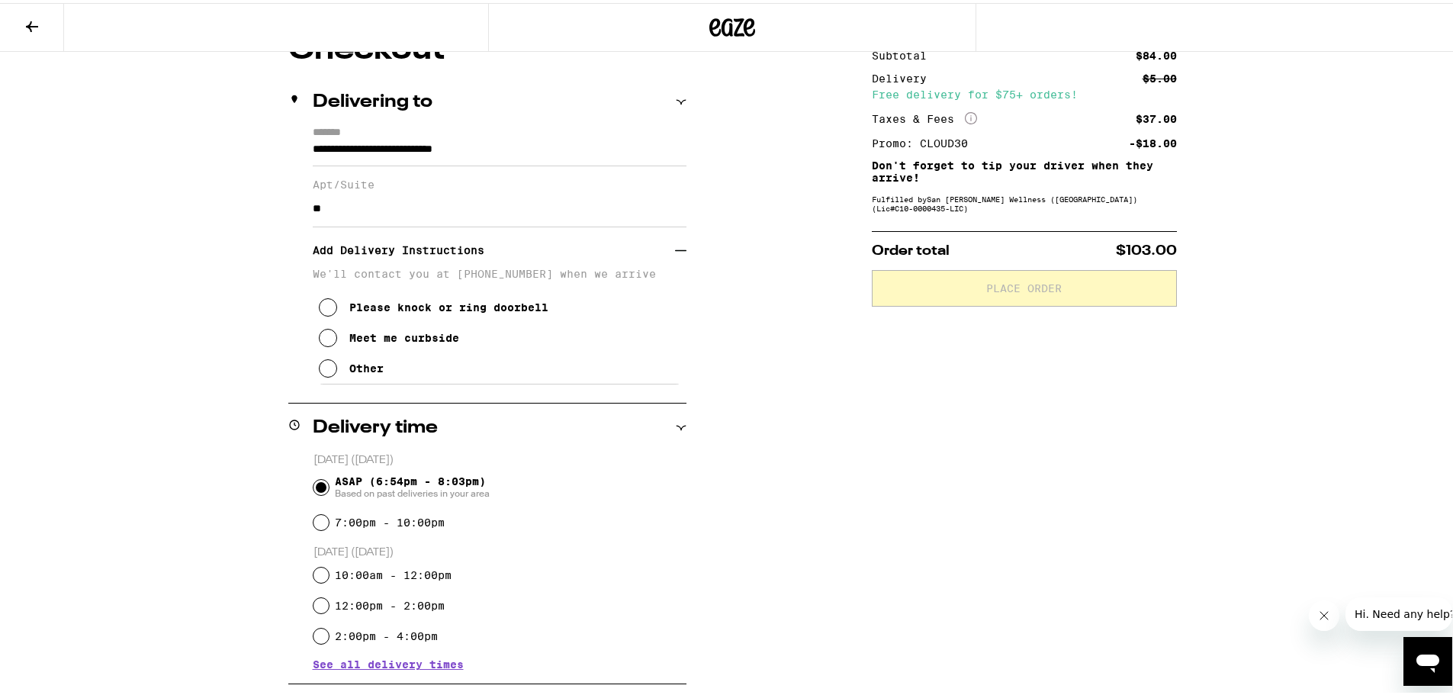
click at [322, 374] on icon at bounding box center [328, 365] width 18 height 18
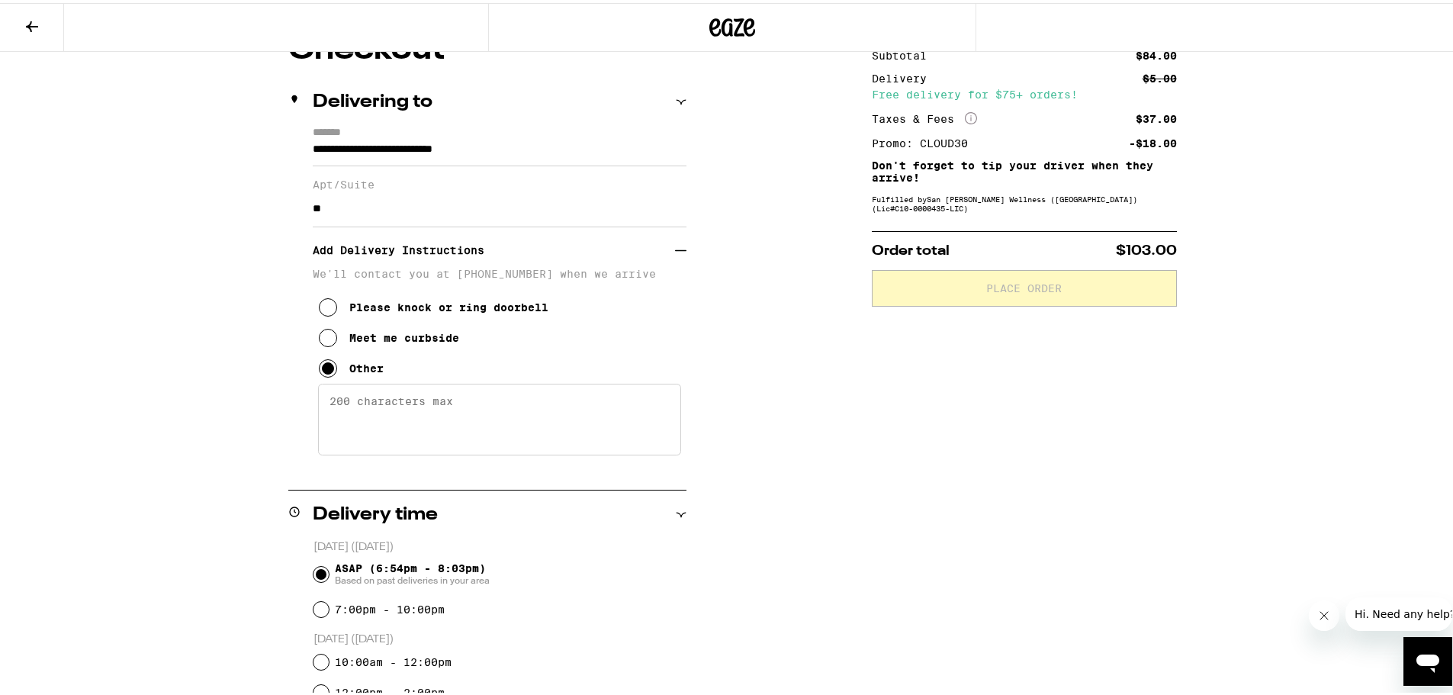
click at [402, 425] on textarea "Enter any other delivery instructions you want driver to know" at bounding box center [499, 417] width 363 height 72
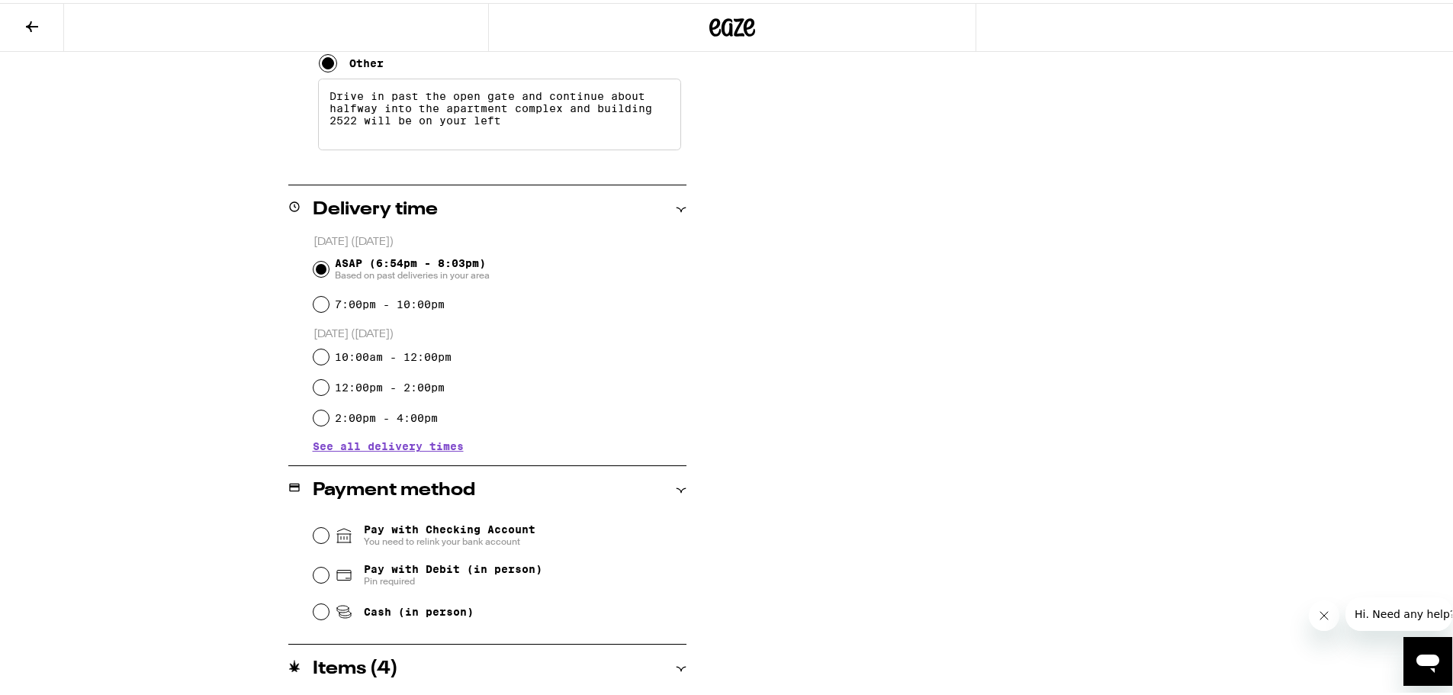
scroll to position [534, 0]
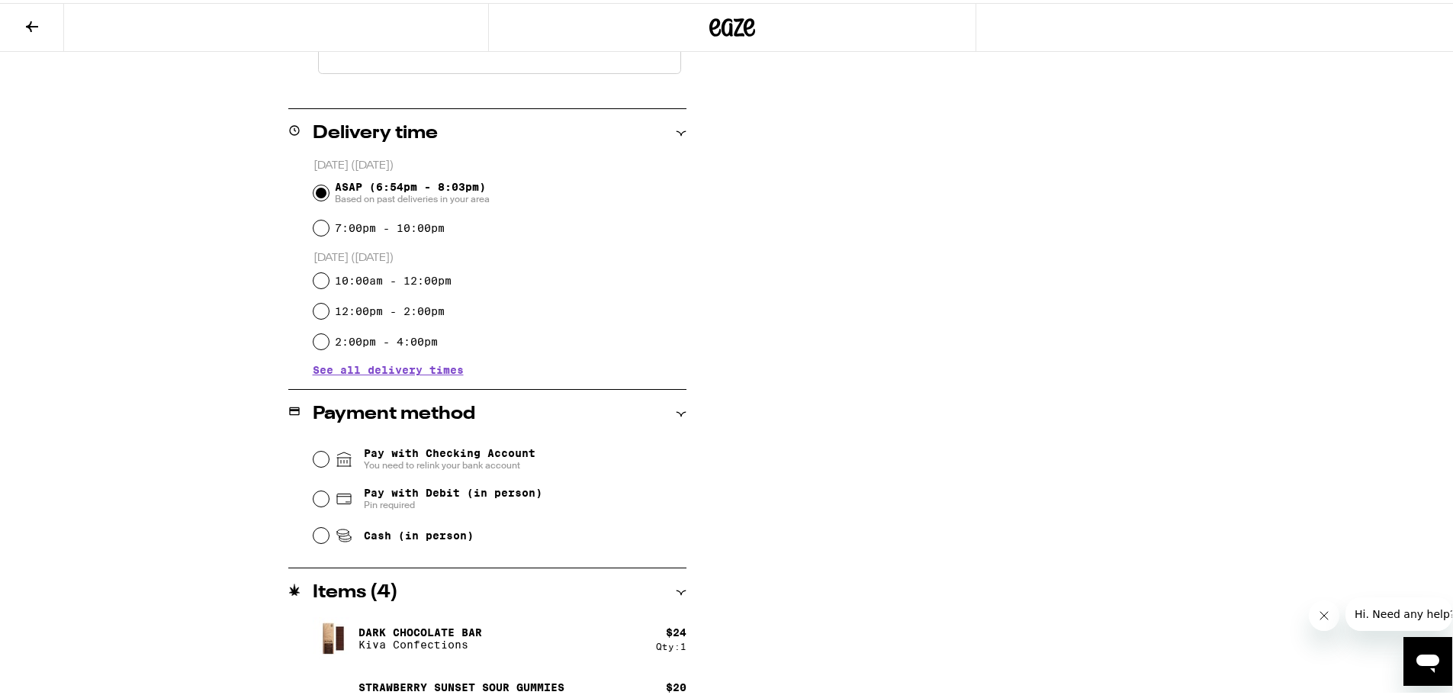
type textarea "Drive in past the open gate and continue about halfway into the apartment compl…"
click at [364, 538] on span "Cash (in person)" at bounding box center [419, 532] width 110 height 12
click at [329, 540] on input "Cash (in person)" at bounding box center [320, 532] width 15 height 15
radio input "true"
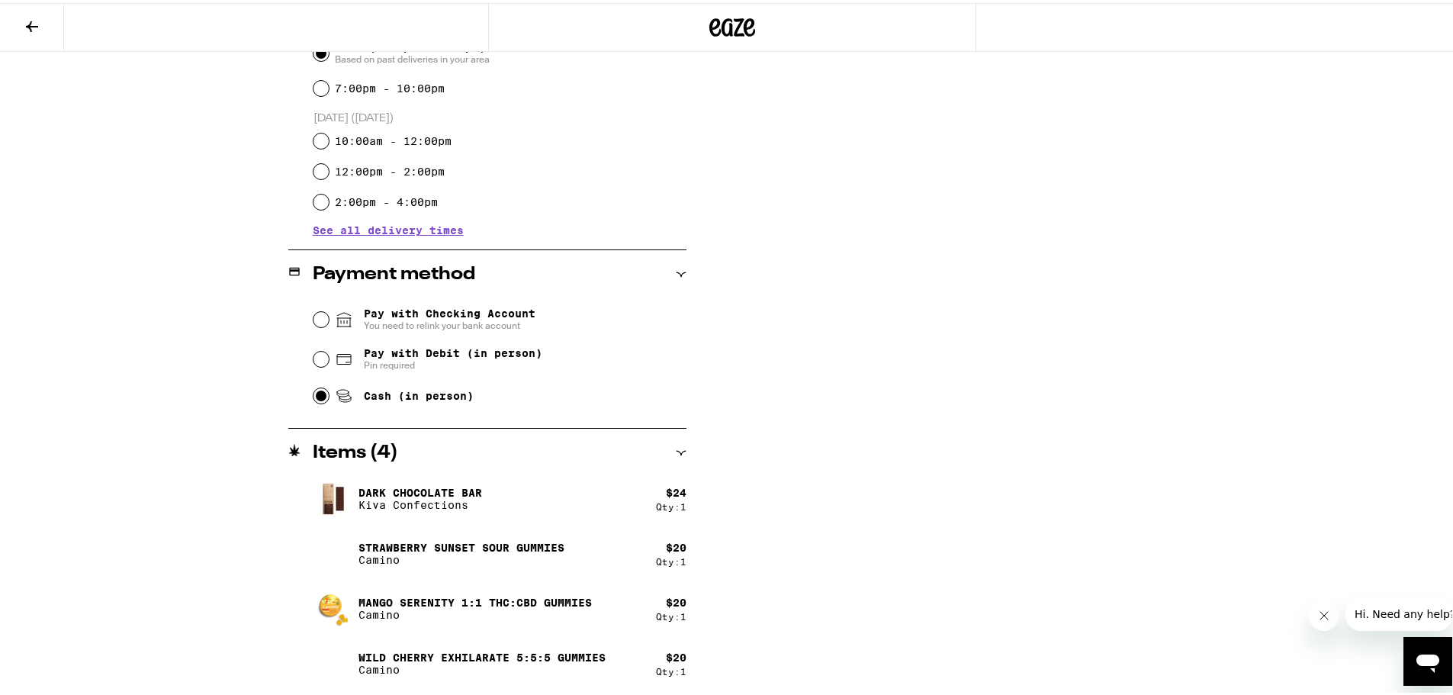
click at [815, 469] on div "**********" at bounding box center [732, 103] width 1098 height 1184
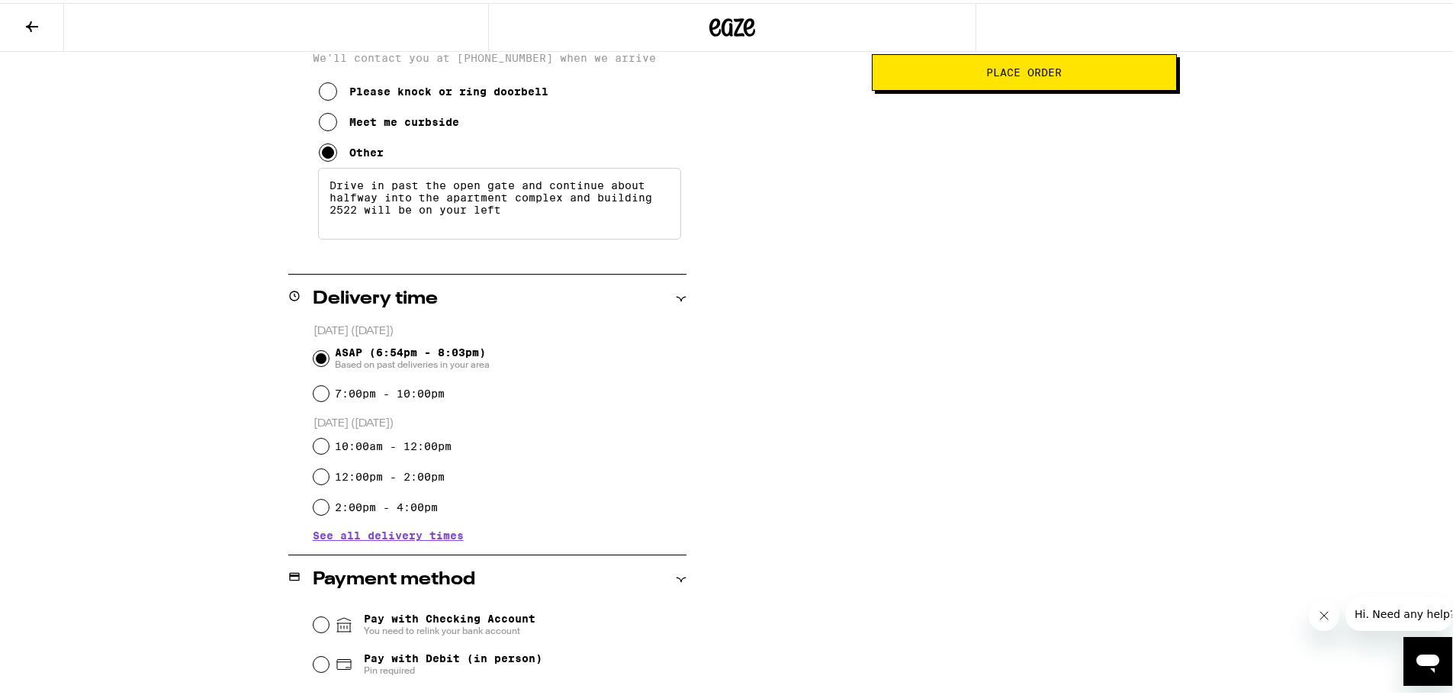
scroll to position [0, 0]
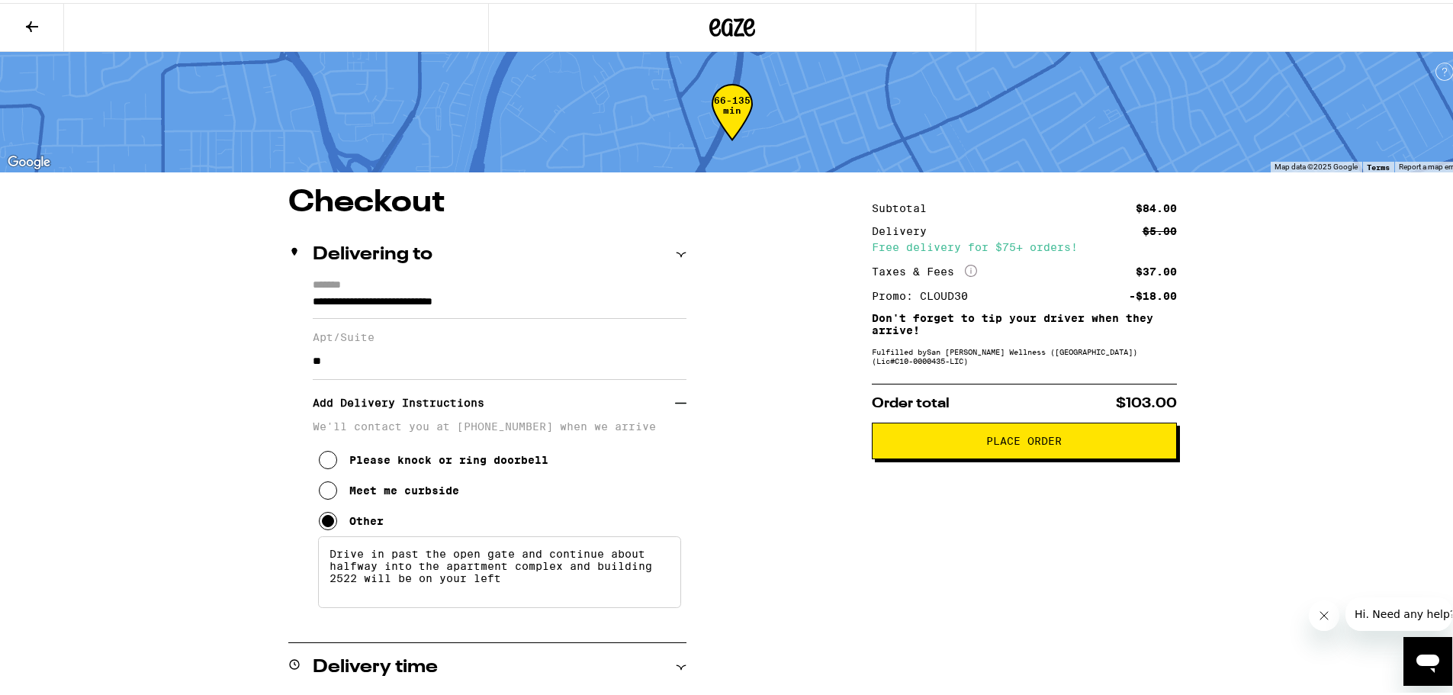
click at [983, 453] on button "Place Order" at bounding box center [1024, 437] width 305 height 37
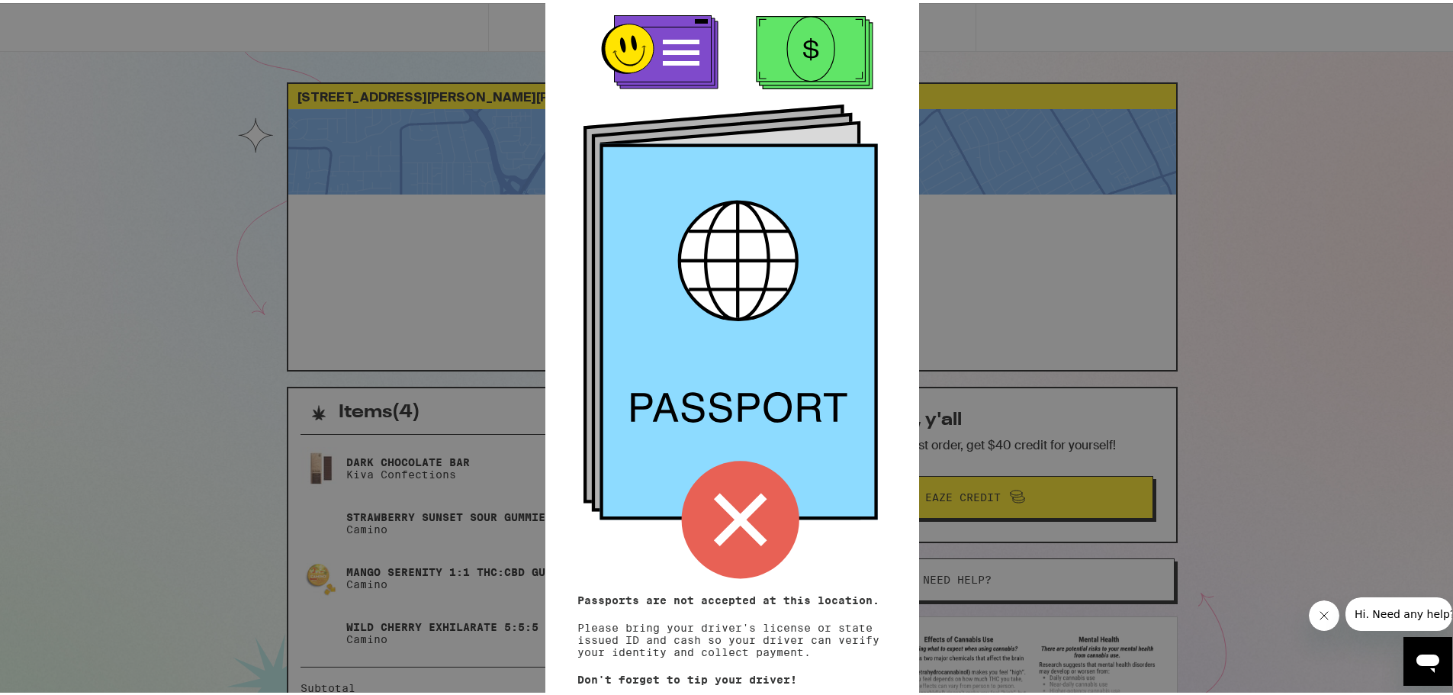
scroll to position [75, 0]
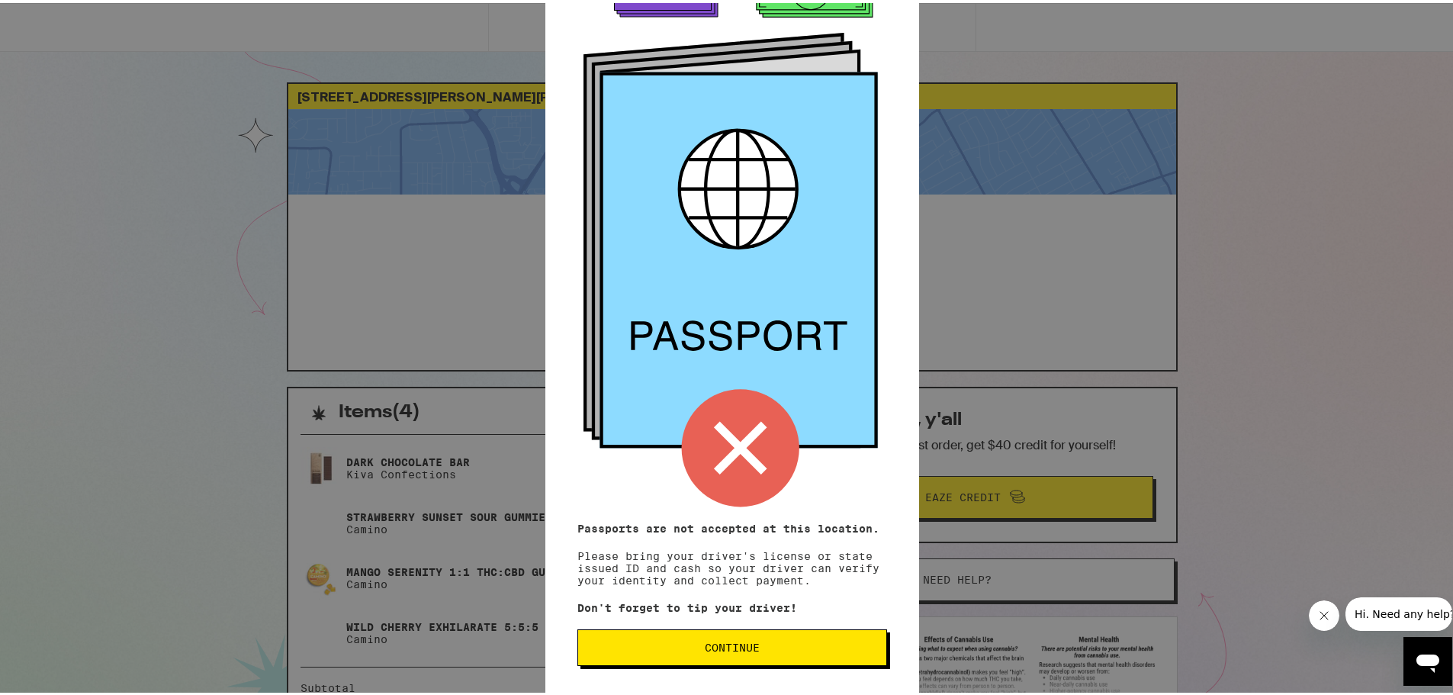
click at [768, 643] on span "Continue" at bounding box center [732, 644] width 284 height 11
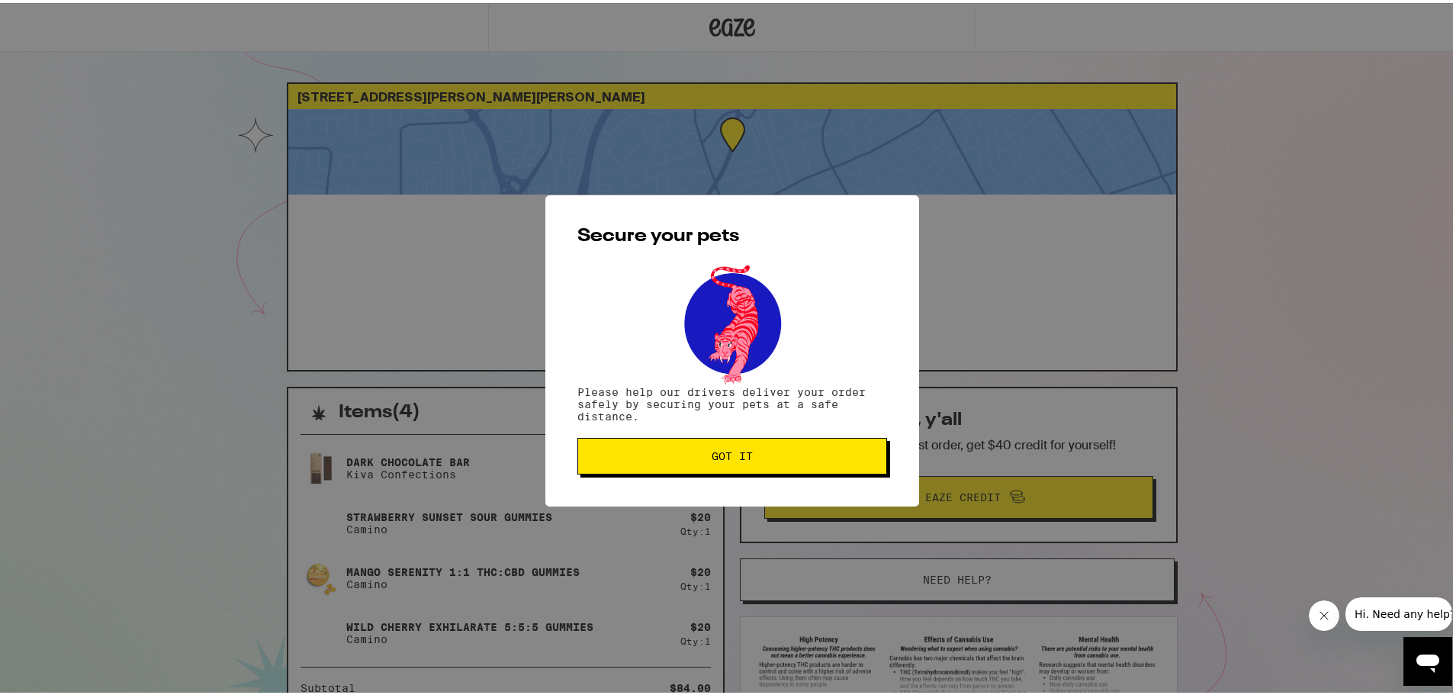
click at [750, 463] on button "Got it" at bounding box center [732, 453] width 310 height 37
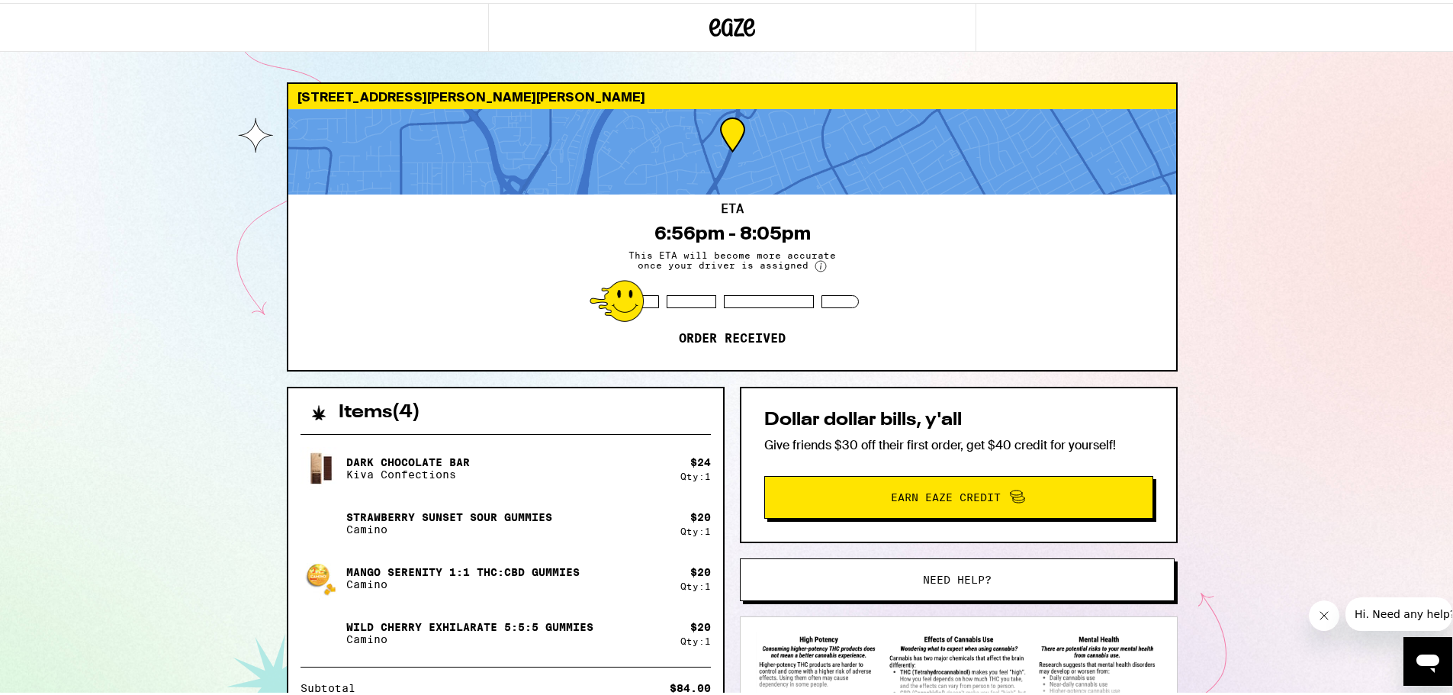
drag, startPoint x: 1382, startPoint y: 209, endPoint x: 1368, endPoint y: 203, distance: 15.0
click at [1382, 209] on div "[GEOGRAPHIC_DATA][PERSON_NAME] [PERSON_NAME] 95008 ETA 6:56pm - 8:05pm This ETA…" at bounding box center [732, 449] width 1464 height 898
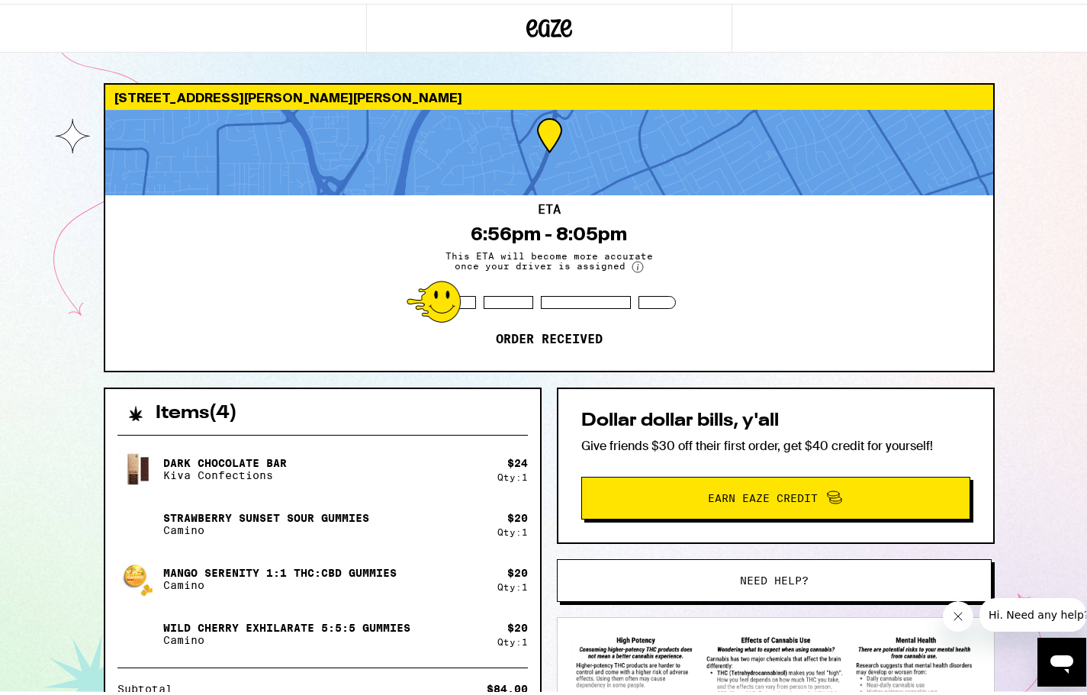
click at [258, 259] on div "ETA 6:56pm - 8:05pm This ETA will become more accurate once your driver is assi…" at bounding box center [549, 278] width 888 height 175
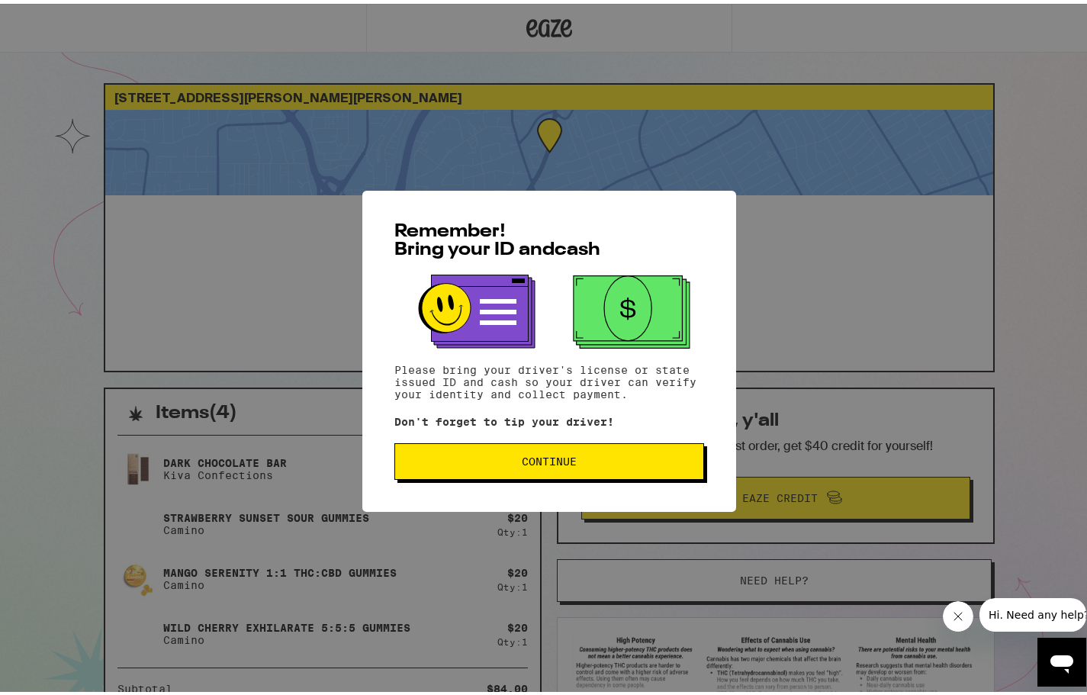
click at [631, 462] on span "Continue" at bounding box center [549, 457] width 284 height 11
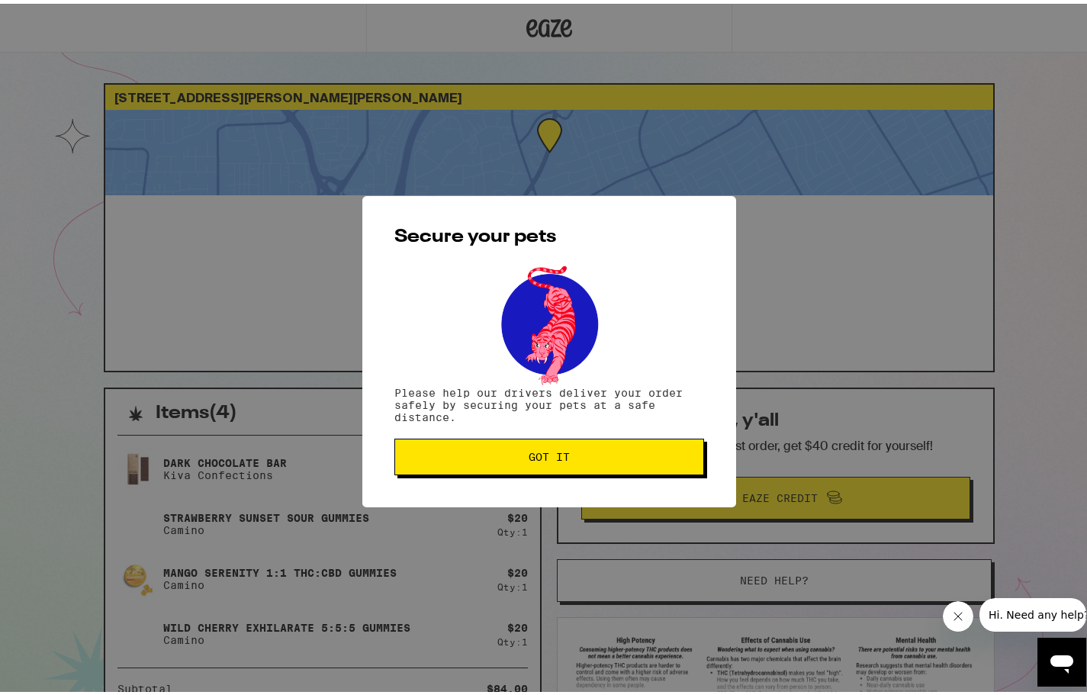
drag, startPoint x: 619, startPoint y: 457, endPoint x: 413, endPoint y: 397, distance: 215.1
click at [618, 457] on span "Got it" at bounding box center [549, 453] width 284 height 11
